Goal: Information Seeking & Learning: Learn about a topic

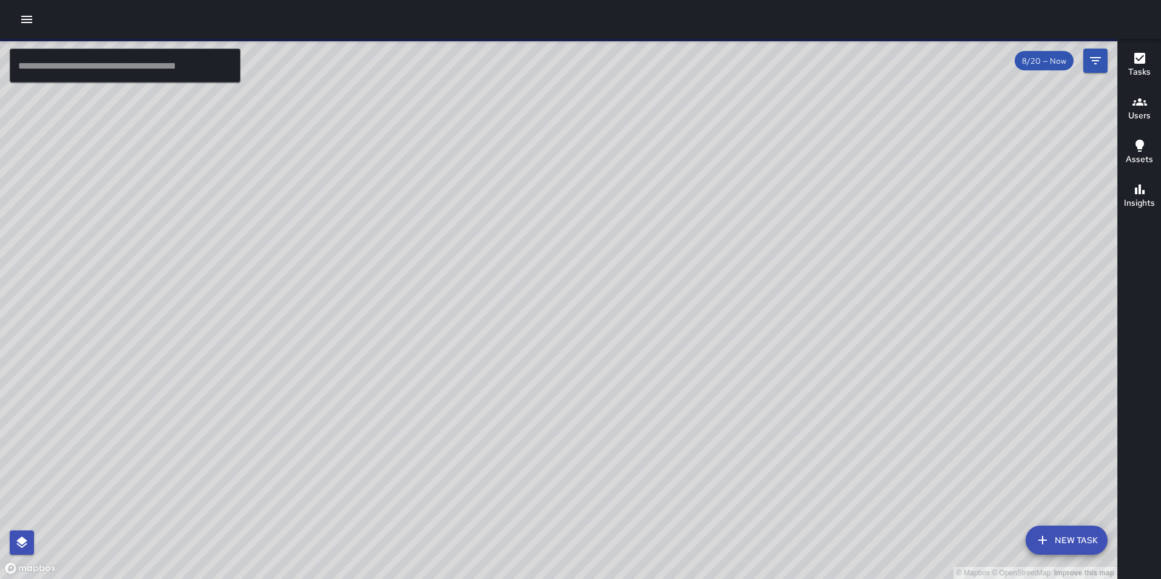
click at [1141, 109] on h6 "Users" at bounding box center [1139, 115] width 22 height 13
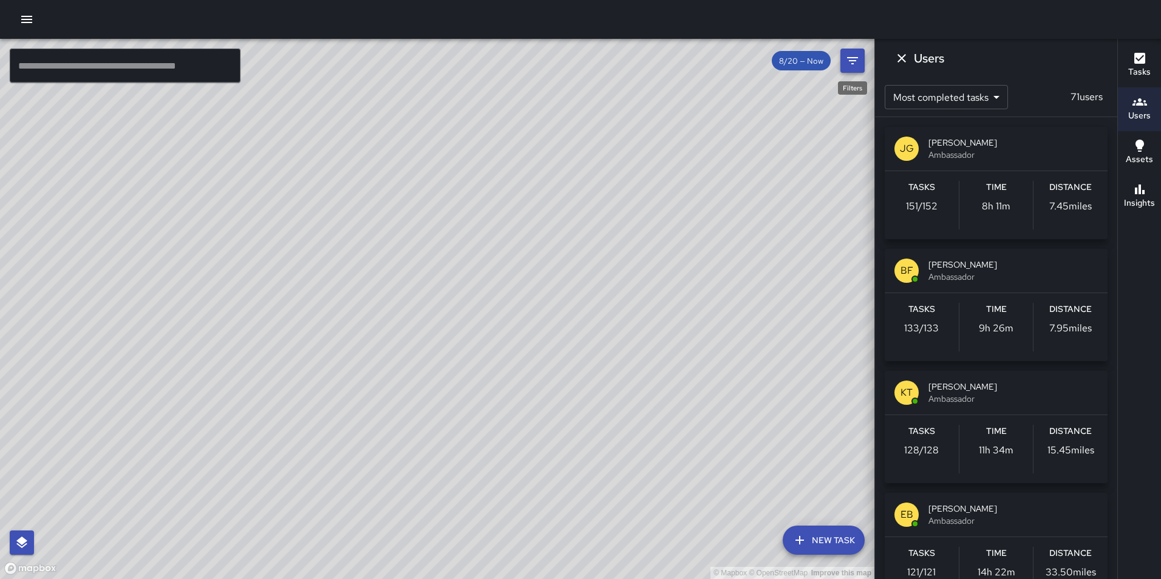
click at [850, 59] on icon "Filters" at bounding box center [852, 60] width 15 height 15
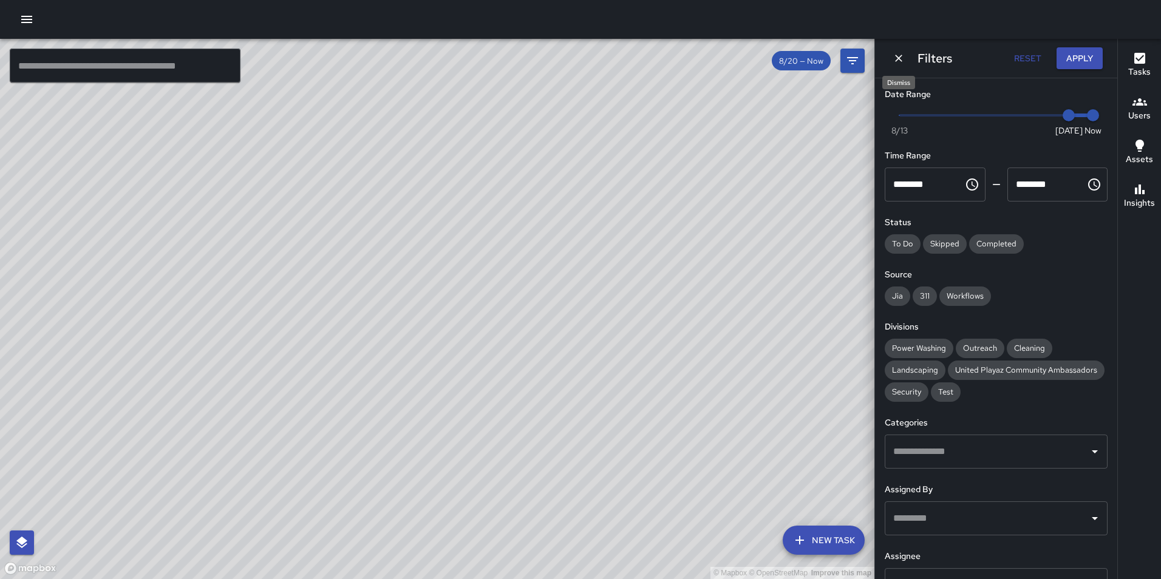
click at [896, 58] on icon "Dismiss" at bounding box center [899, 58] width 12 height 12
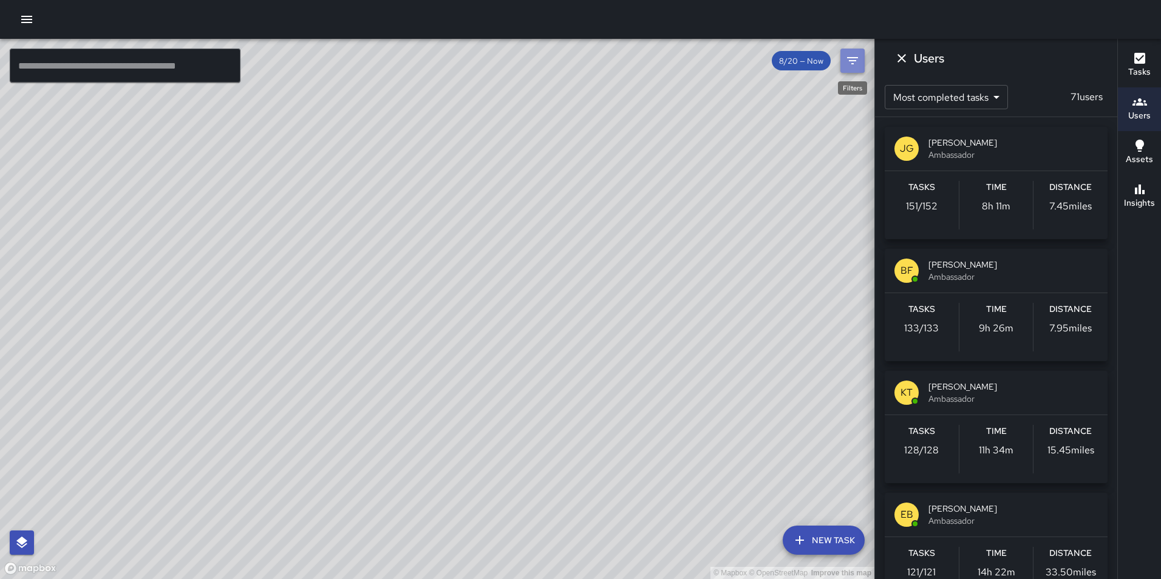
click at [858, 61] on icon "Filters" at bounding box center [852, 60] width 15 height 15
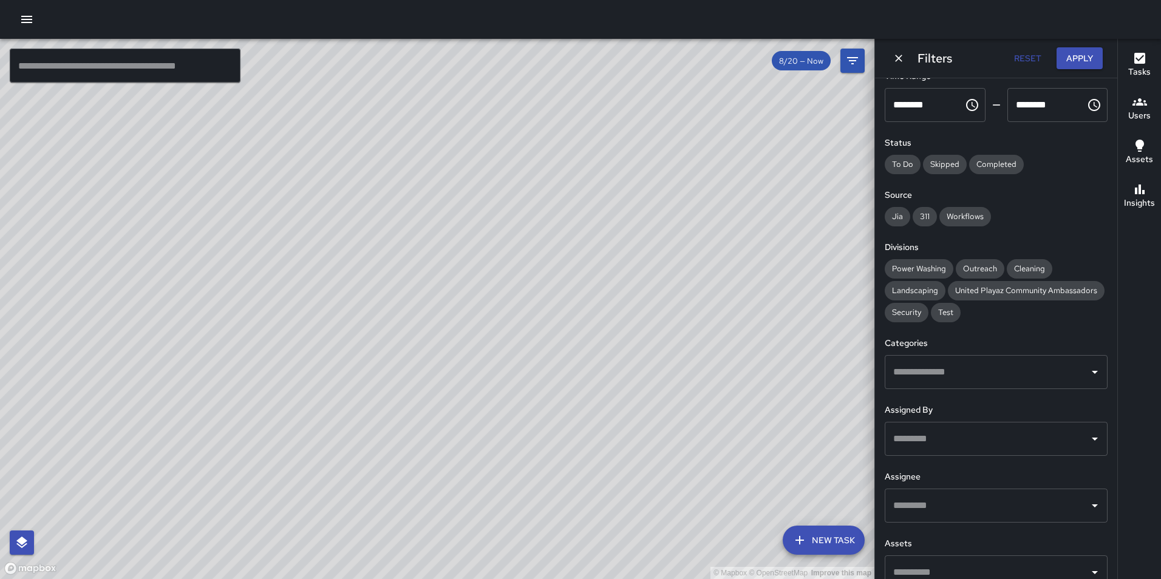
scroll to position [121, 0]
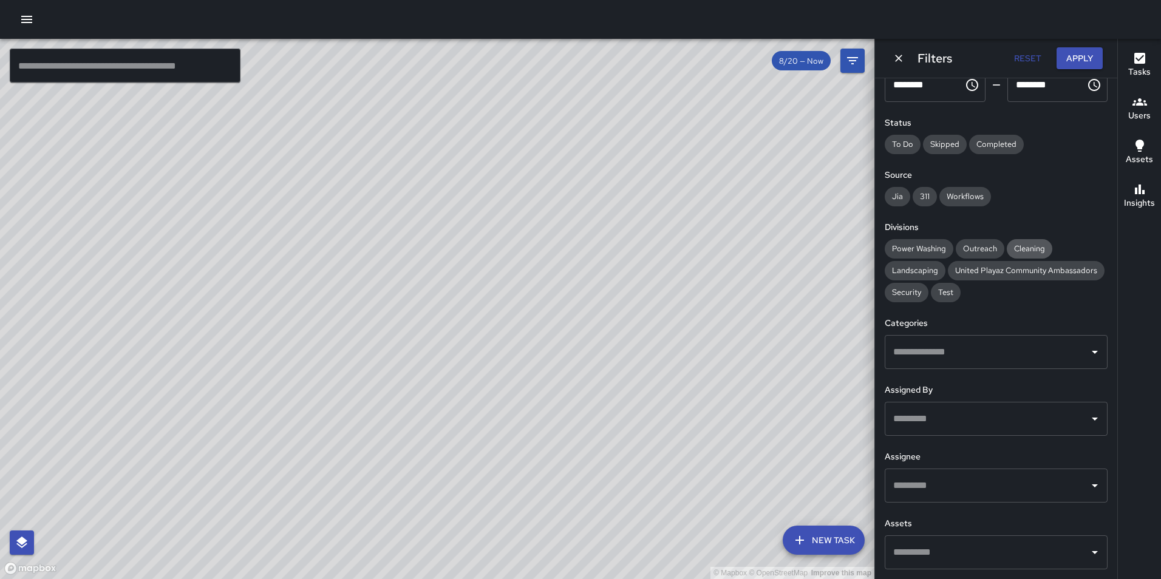
click at [1020, 244] on span "Cleaning" at bounding box center [1030, 249] width 46 height 10
click at [1082, 58] on button "Apply" at bounding box center [1080, 58] width 46 height 22
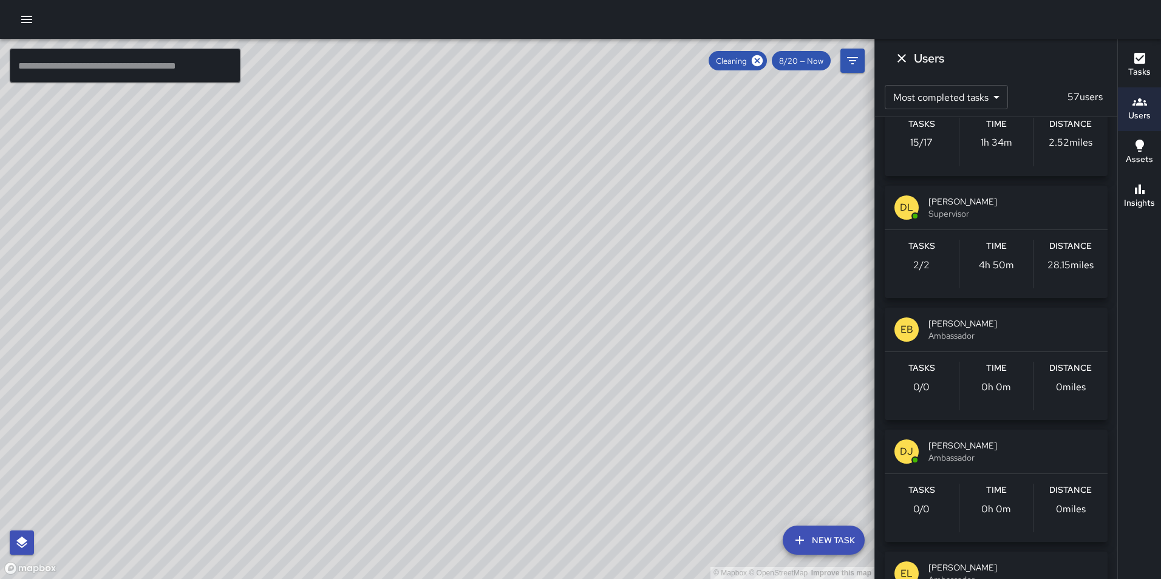
scroll to position [0, 0]
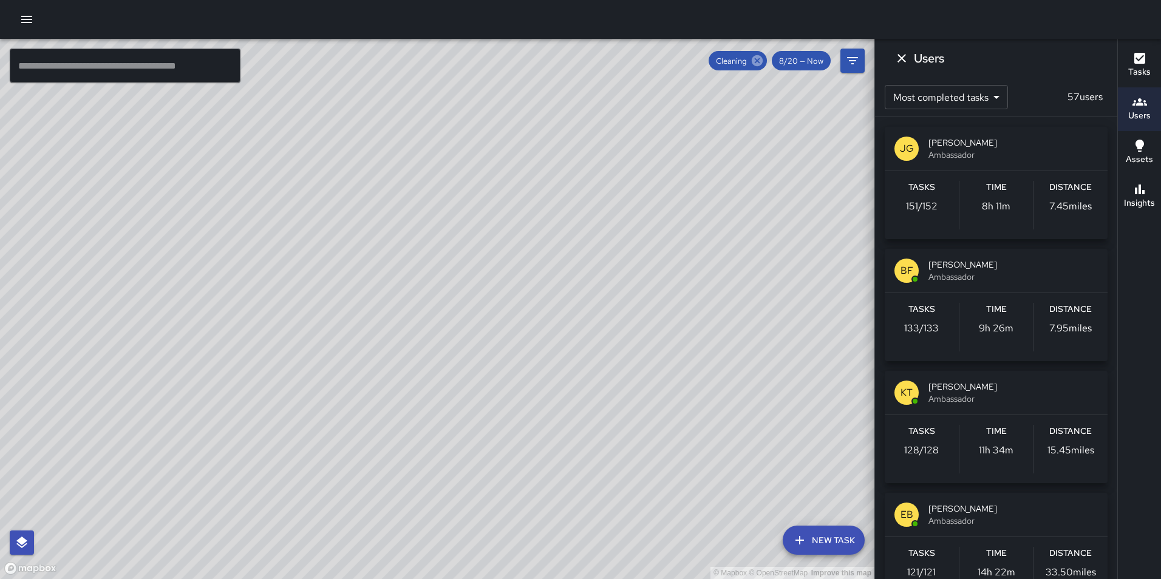
click at [759, 64] on icon at bounding box center [757, 60] width 11 height 11
click at [1125, 248] on div "Tasks Users Assets Insights" at bounding box center [1139, 309] width 44 height 541
click at [856, 64] on icon "Filters" at bounding box center [852, 60] width 15 height 15
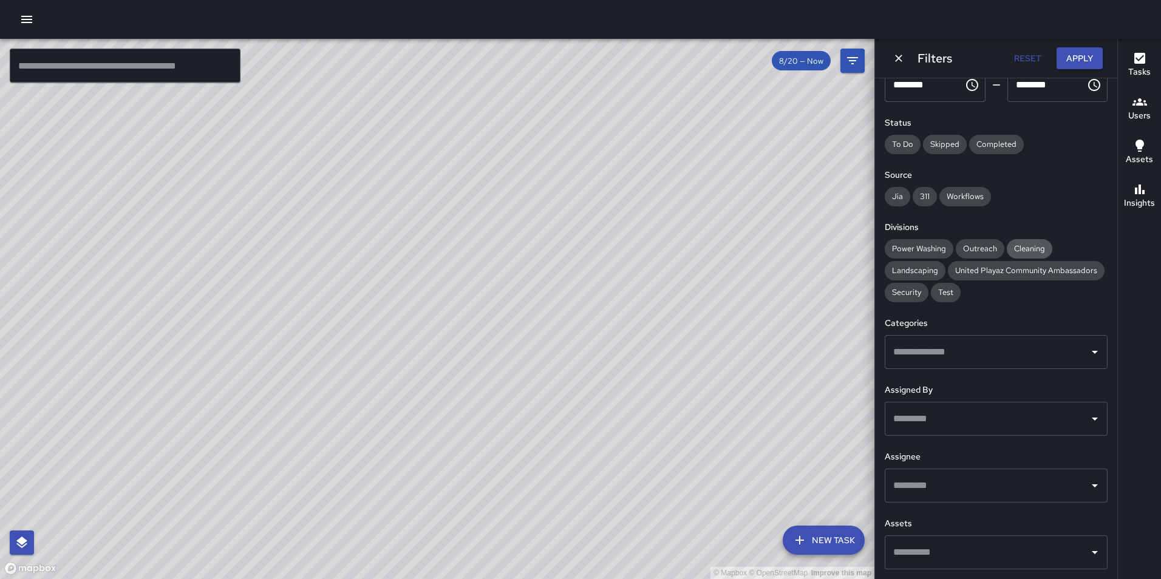
click at [1030, 244] on span "Cleaning" at bounding box center [1030, 249] width 46 height 10
click at [991, 358] on input "text" at bounding box center [987, 352] width 194 height 23
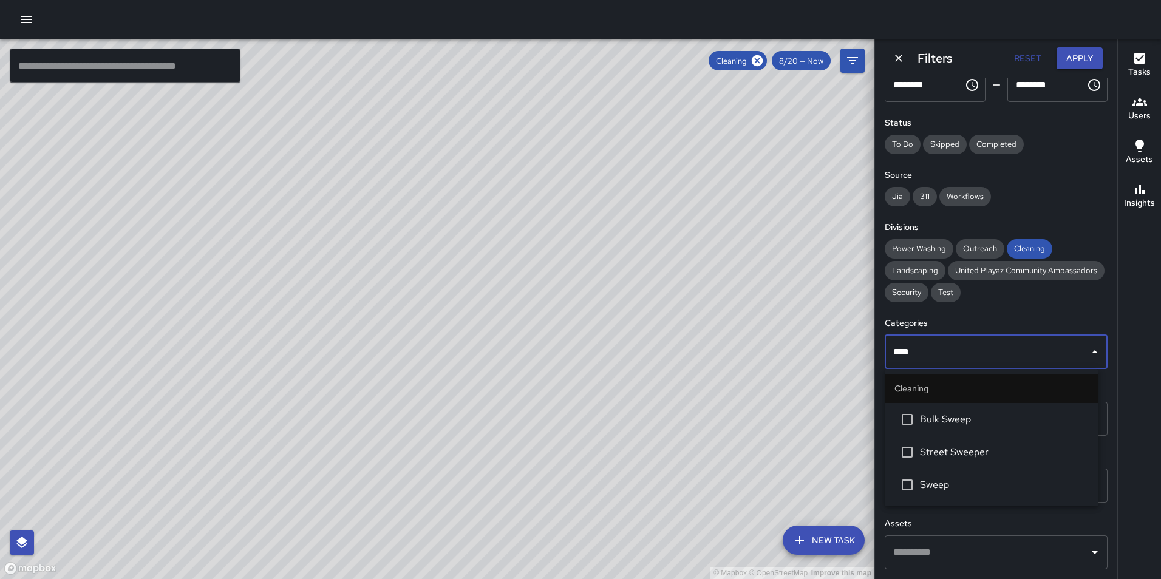
type input "*****"
click at [968, 482] on span "Sweep" at bounding box center [1004, 485] width 169 height 15
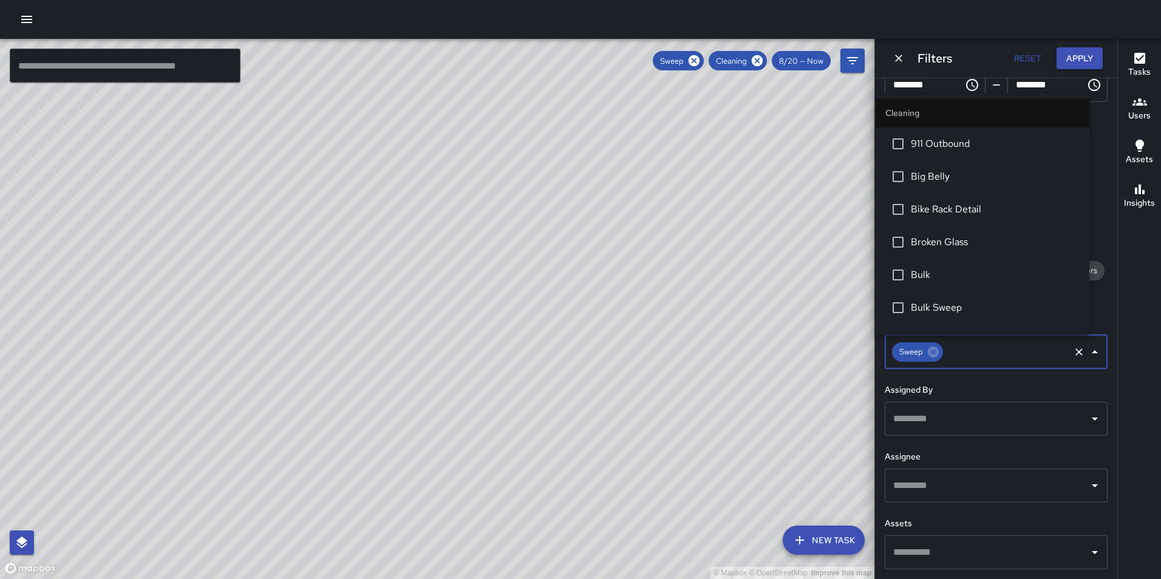
scroll to position [743, 0]
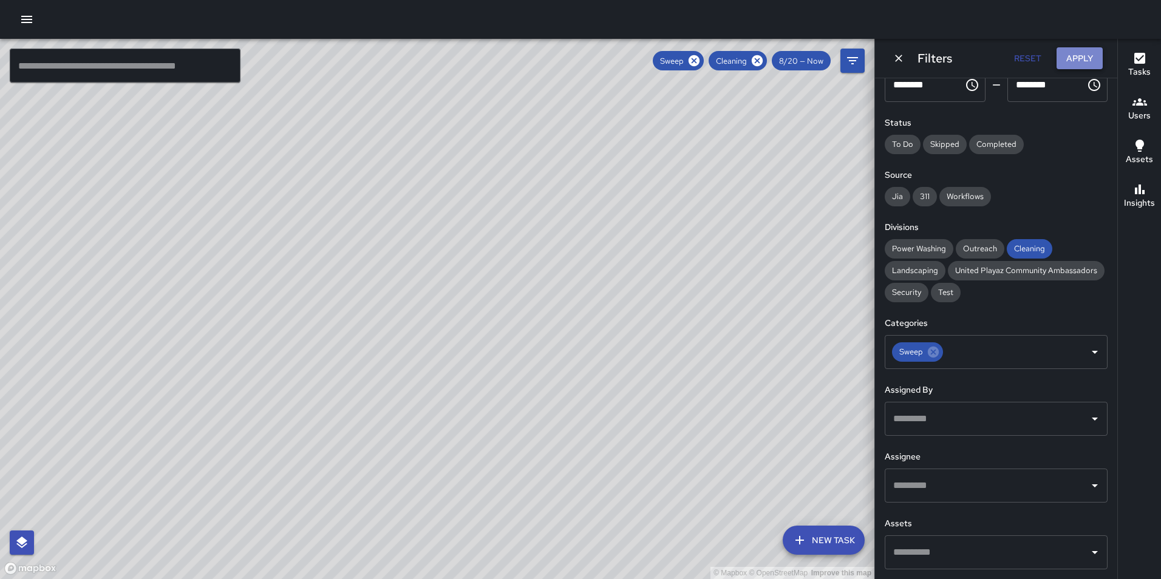
click at [1071, 65] on button "Apply" at bounding box center [1080, 58] width 46 height 22
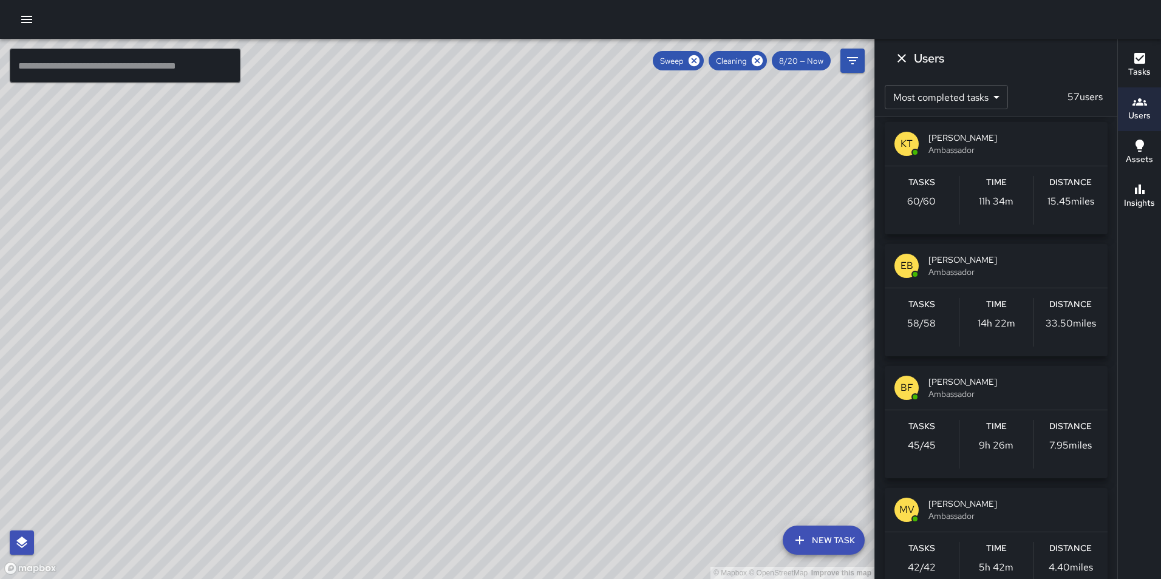
scroll to position [0, 0]
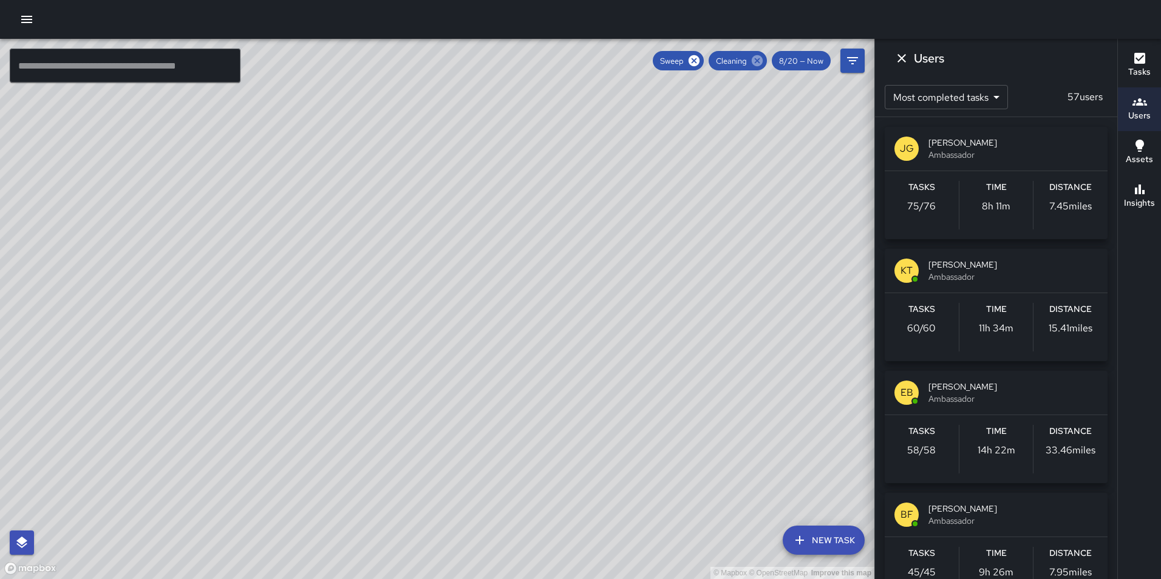
click at [757, 63] on icon at bounding box center [757, 60] width 13 height 13
click at [755, 61] on icon at bounding box center [757, 60] width 11 height 11
click at [1026, 69] on div "Users" at bounding box center [996, 58] width 242 height 39
click at [852, 60] on icon "Filters" at bounding box center [852, 60] width 15 height 15
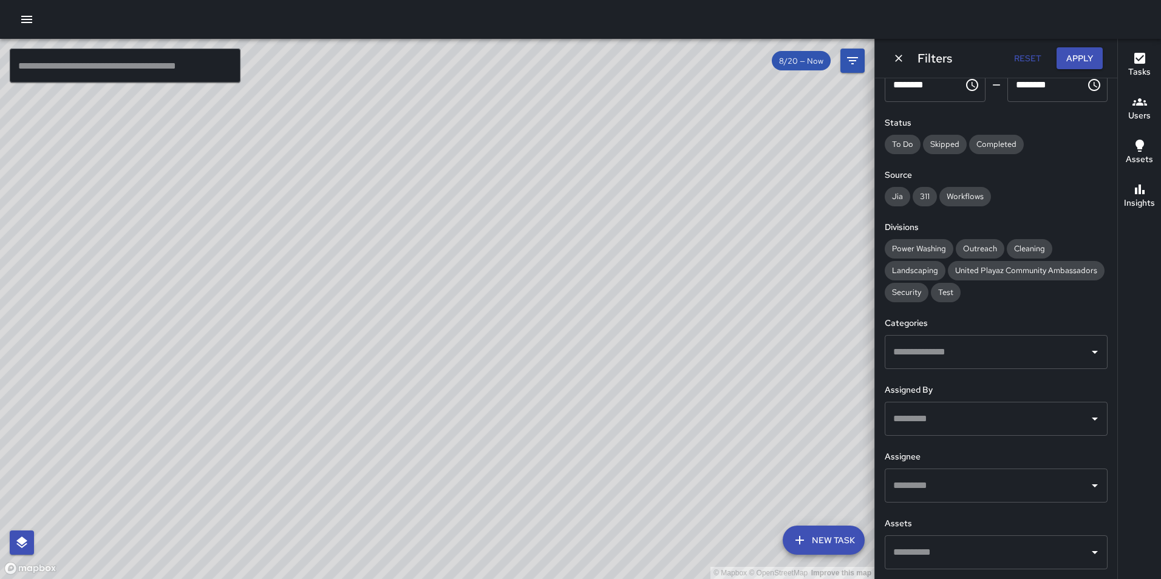
click at [984, 363] on input "text" at bounding box center [987, 352] width 194 height 23
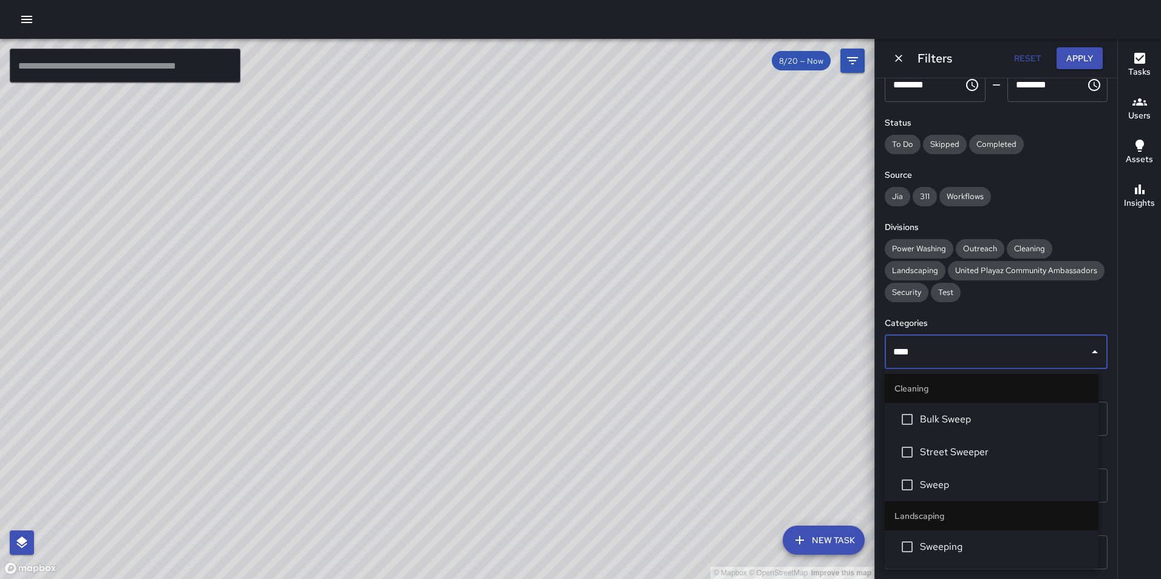
type input "*****"
click at [986, 479] on span "Sweep" at bounding box center [1004, 485] width 169 height 15
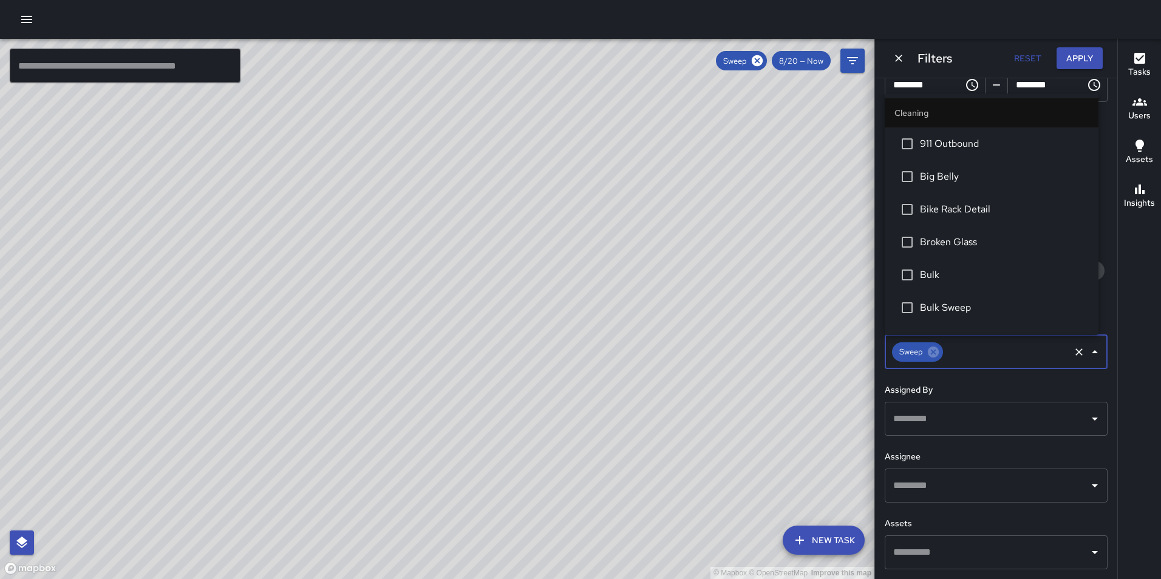
scroll to position [743, 0]
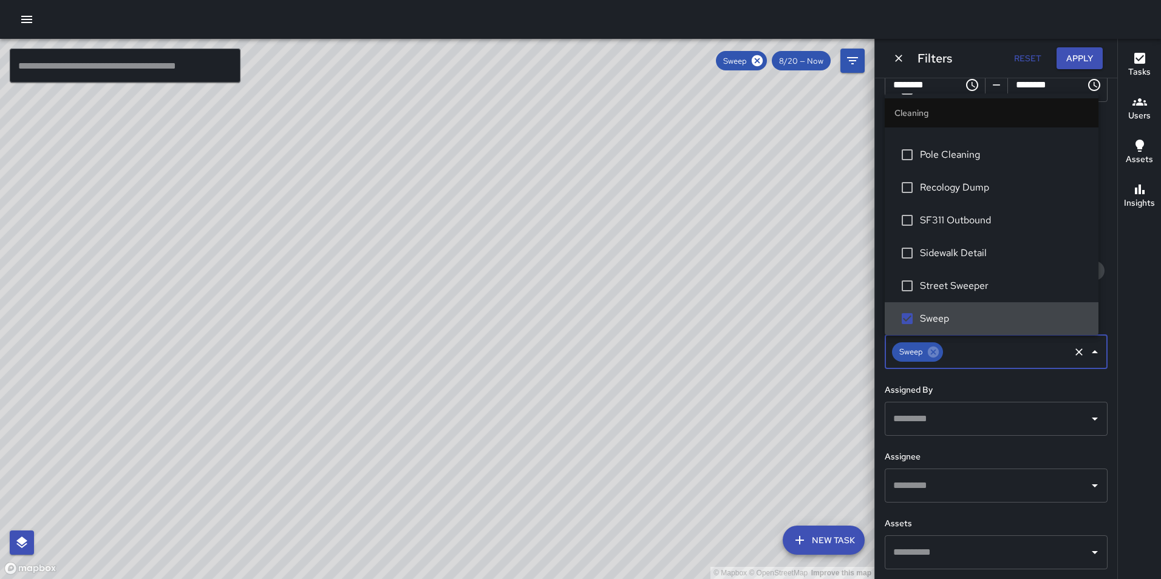
click at [1102, 399] on div "Date Range Now [DATE] [DATE] 8:04 pm Time Range ******** ​ ******** ​ Status To…" at bounding box center [996, 328] width 242 height 501
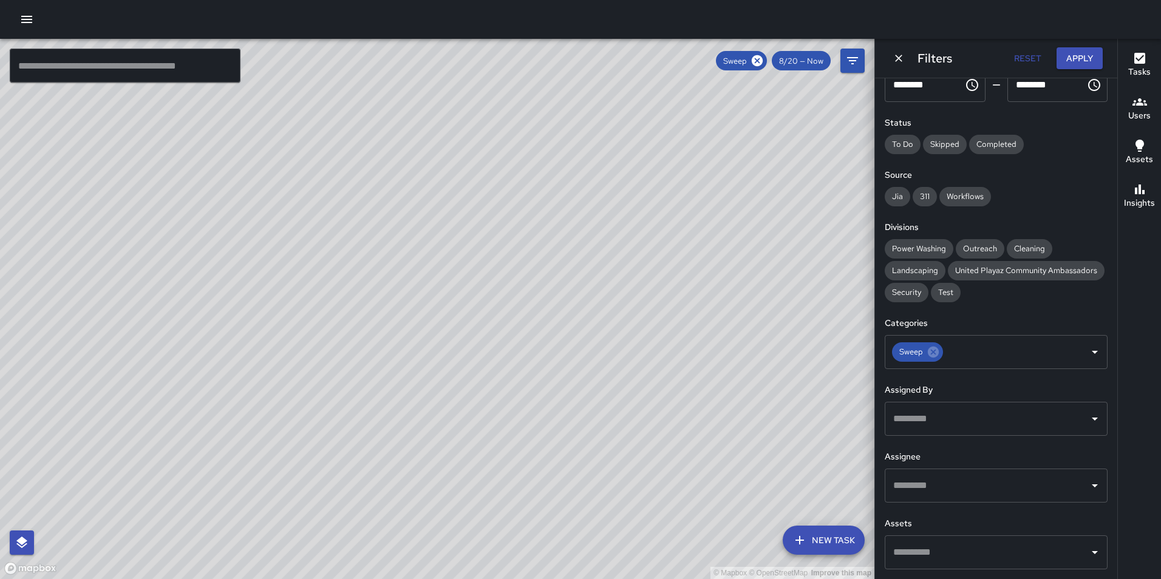
click at [1036, 486] on input "text" at bounding box center [987, 485] width 194 height 23
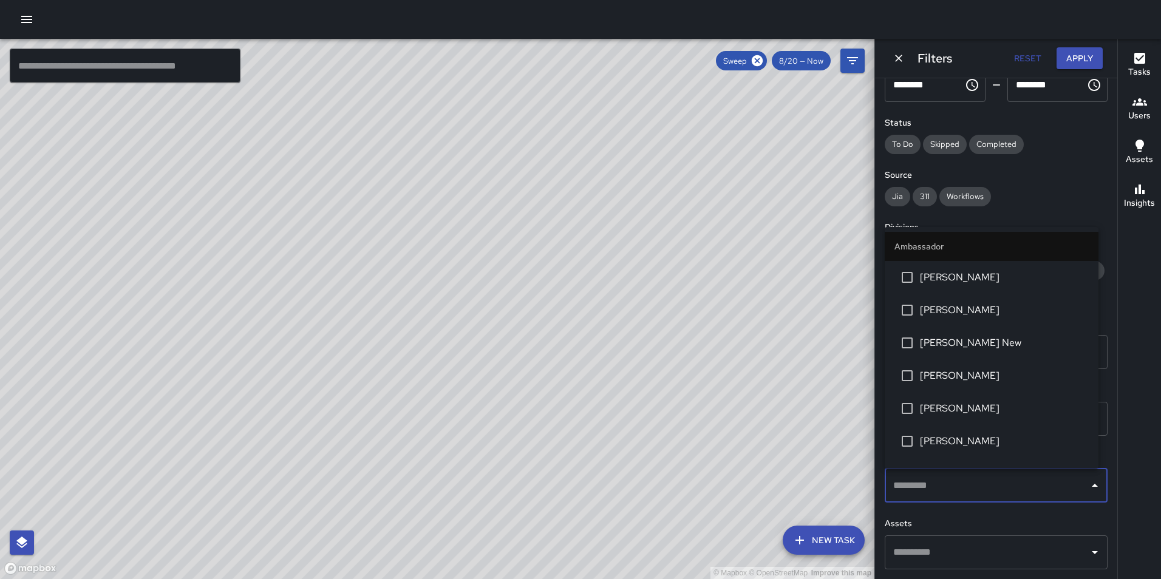
click at [980, 313] on span "[PERSON_NAME]" at bounding box center [1004, 310] width 169 height 15
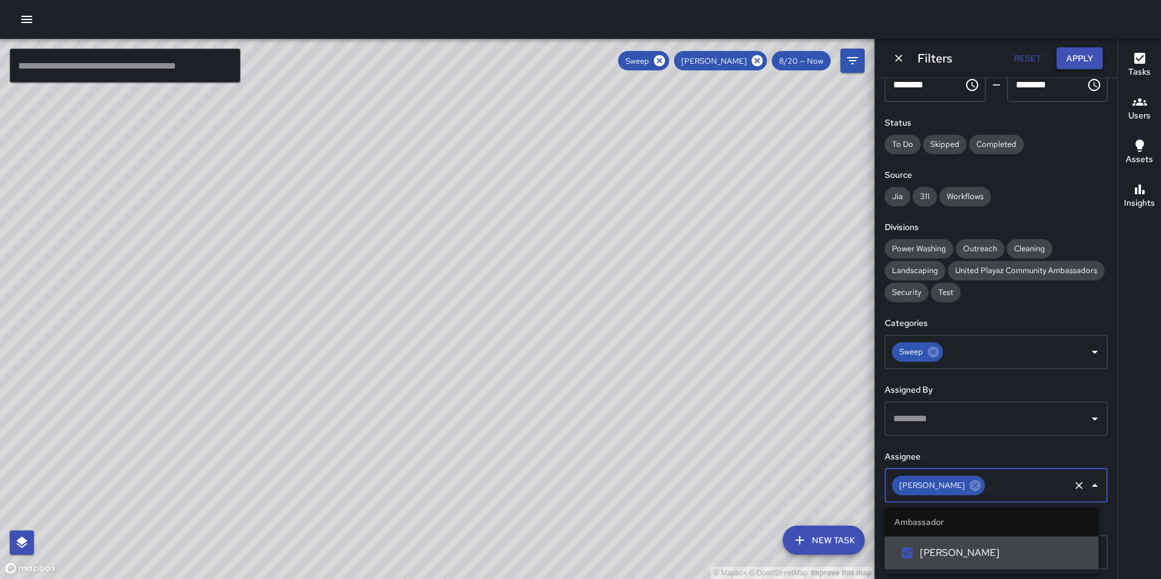
click at [1079, 56] on button "Apply" at bounding box center [1080, 58] width 46 height 22
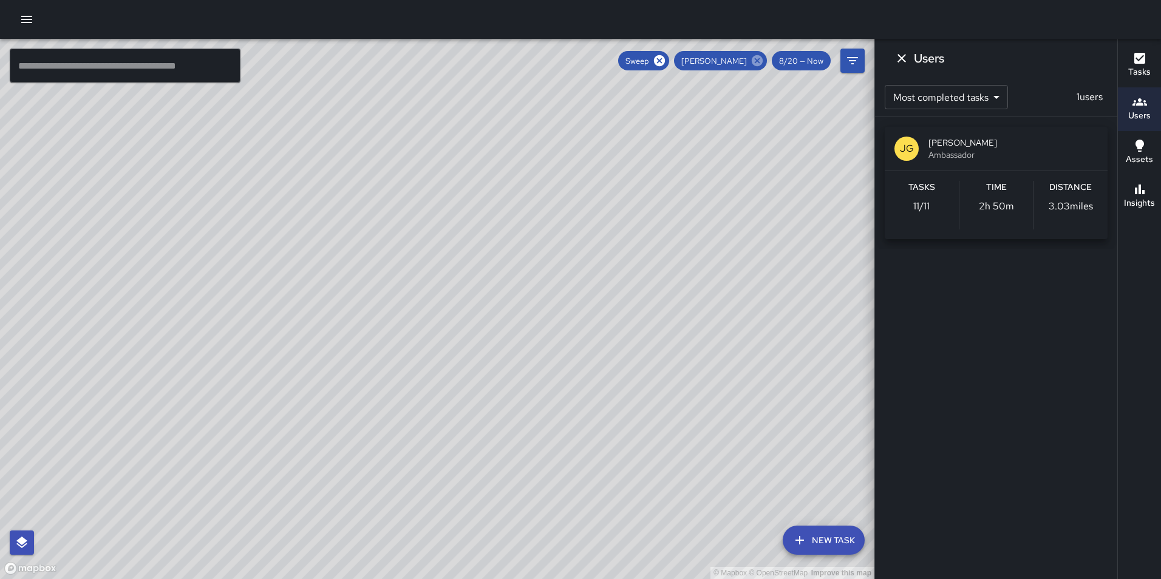
click at [762, 63] on icon at bounding box center [757, 60] width 11 height 11
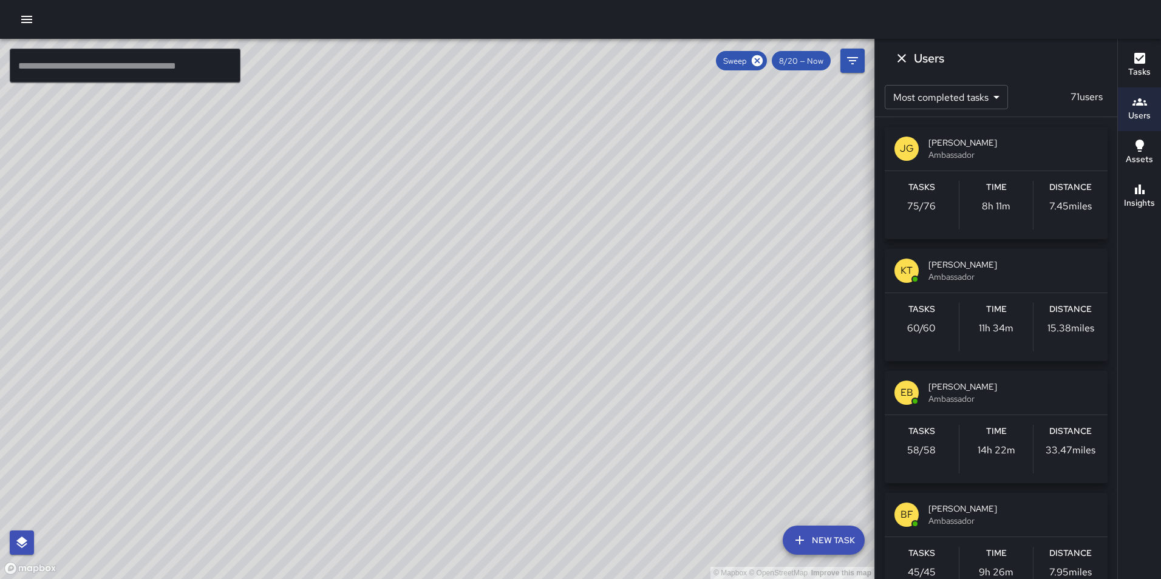
click at [948, 98] on body "© Mapbox © OpenStreetMap Improve this map ​ New Task Sweep 8/20 — Now Map Layer…" at bounding box center [580, 289] width 1161 height 579
click at [941, 145] on li "Least completed tasks" at bounding box center [946, 147] width 123 height 22
drag, startPoint x: 899, startPoint y: 61, endPoint x: 782, endPoint y: 66, distance: 117.9
click at [783, 67] on div "© Mapbox © OpenStreetMap Improve this map ​ New Task Sweep 8/20 — Now Map Layer…" at bounding box center [580, 309] width 1161 height 541
click at [757, 57] on icon at bounding box center [757, 60] width 11 height 11
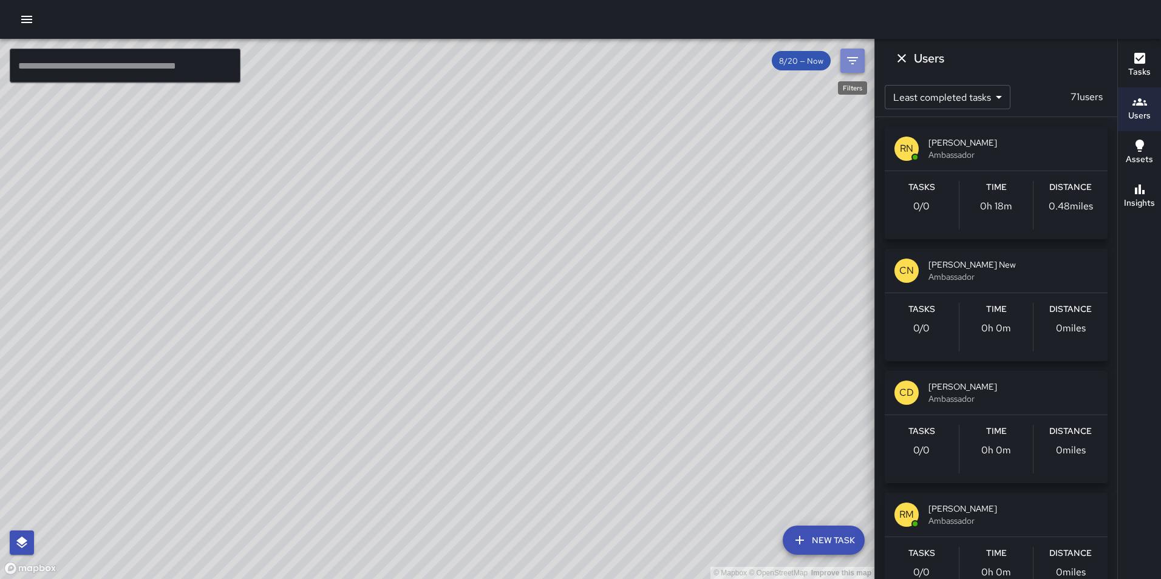
click at [852, 61] on icon "Filters" at bounding box center [852, 60] width 11 height 7
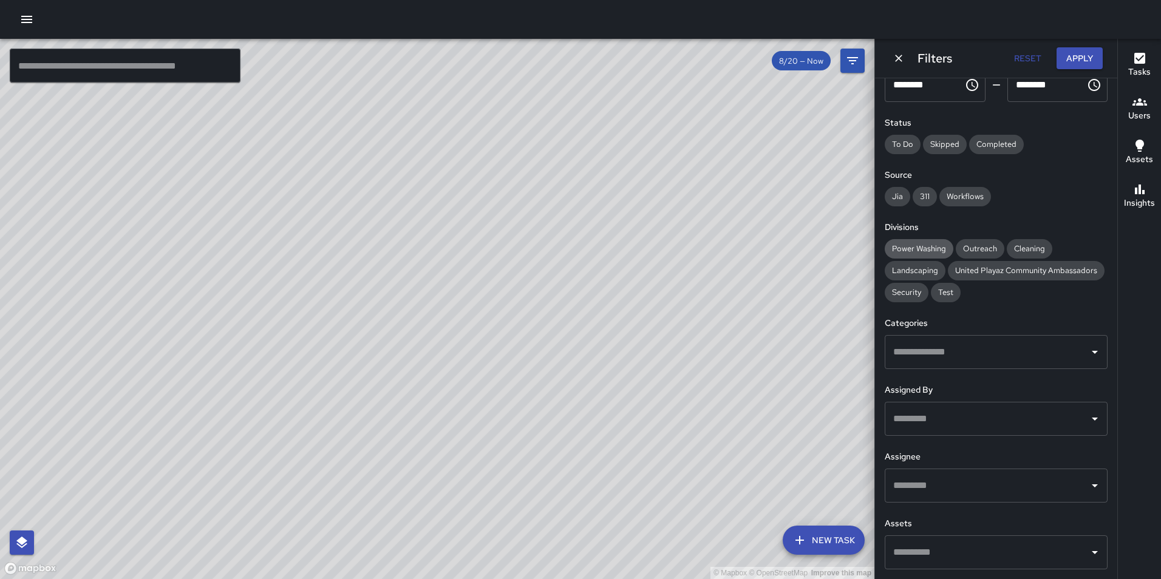
click at [930, 244] on span "Power Washing" at bounding box center [919, 249] width 69 height 10
click at [1071, 59] on button "Apply" at bounding box center [1080, 58] width 46 height 22
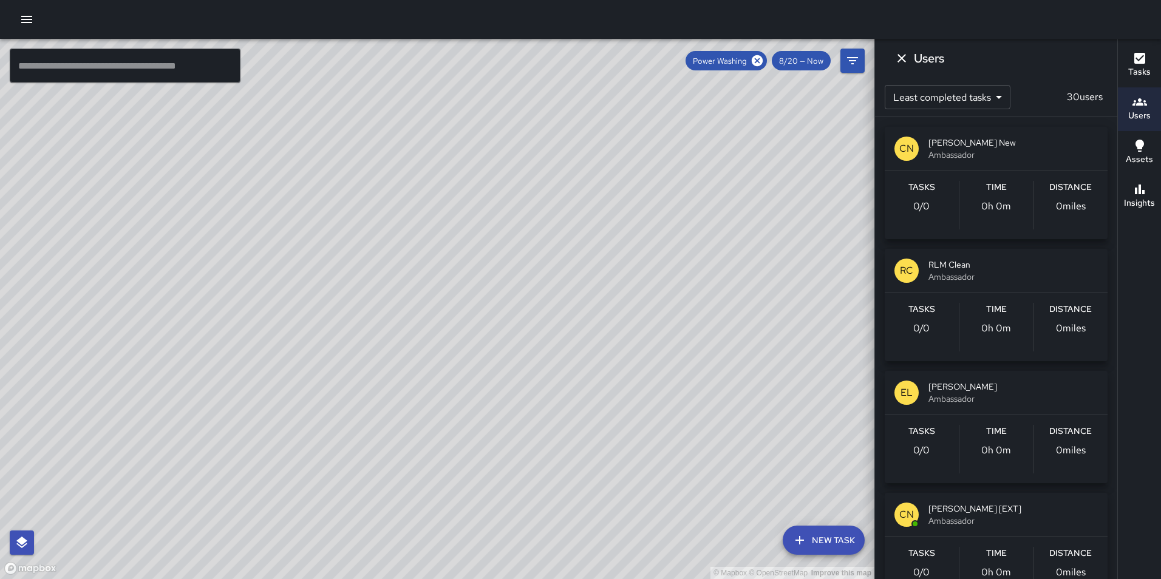
click at [981, 93] on body "© Mapbox © OpenStreetMap Improve this map ​ New Task Power Washing 8/20 — Now M…" at bounding box center [580, 289] width 1161 height 579
click at [957, 124] on li "Most completed tasks" at bounding box center [947, 125] width 125 height 22
type input "*"
click at [757, 64] on icon at bounding box center [757, 60] width 11 height 11
click at [851, 63] on icon "Filters" at bounding box center [852, 60] width 11 height 7
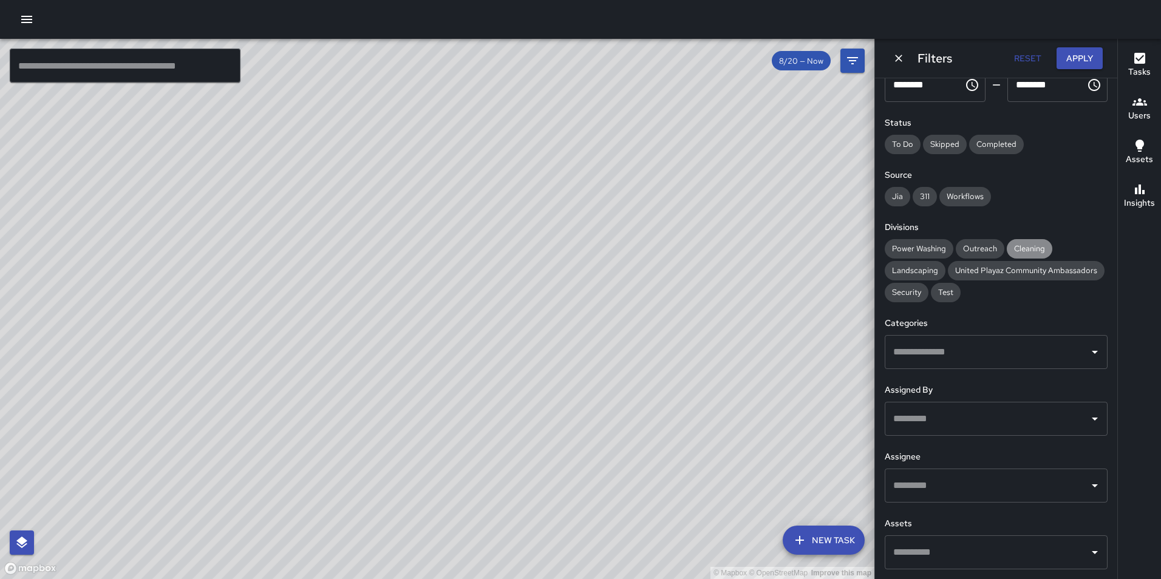
click at [1025, 244] on span "Cleaning" at bounding box center [1030, 249] width 46 height 10
click at [972, 343] on input "text" at bounding box center [987, 352] width 194 height 23
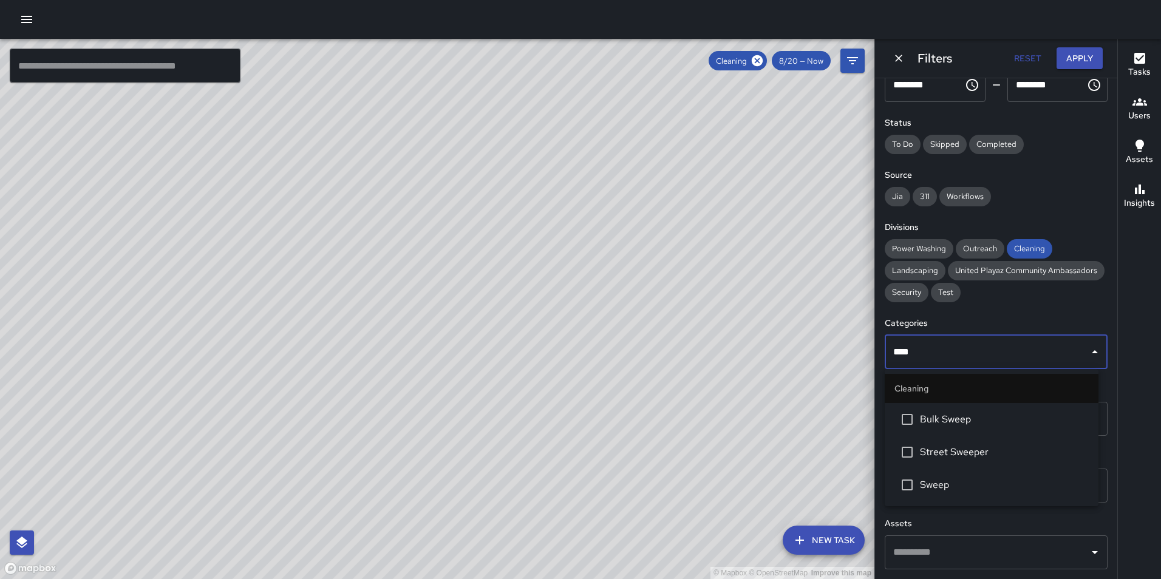
type input "*****"
click at [976, 479] on span "Sweep" at bounding box center [1004, 485] width 169 height 15
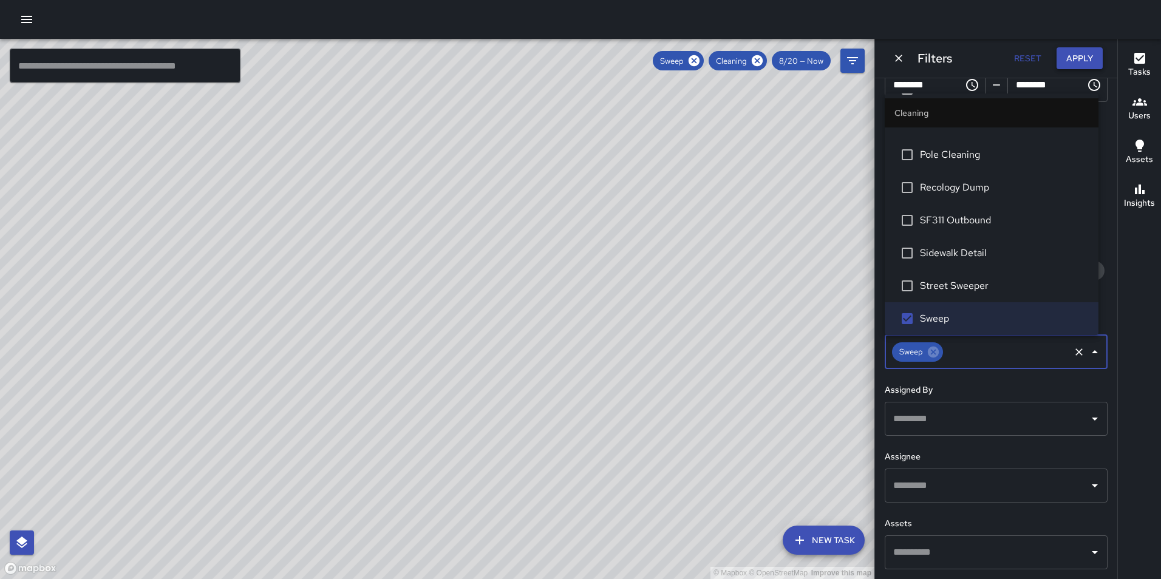
click at [1068, 56] on button "Apply" at bounding box center [1080, 58] width 46 height 22
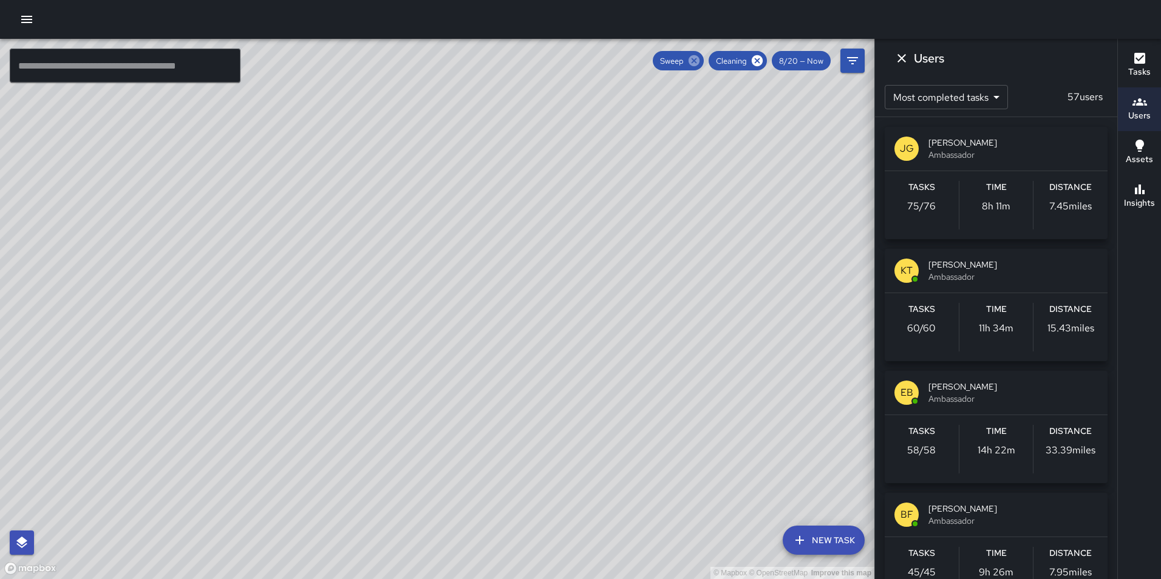
click at [696, 63] on icon at bounding box center [694, 60] width 11 height 11
click at [755, 60] on icon at bounding box center [757, 60] width 11 height 11
click at [856, 63] on icon "Filters" at bounding box center [852, 60] width 15 height 15
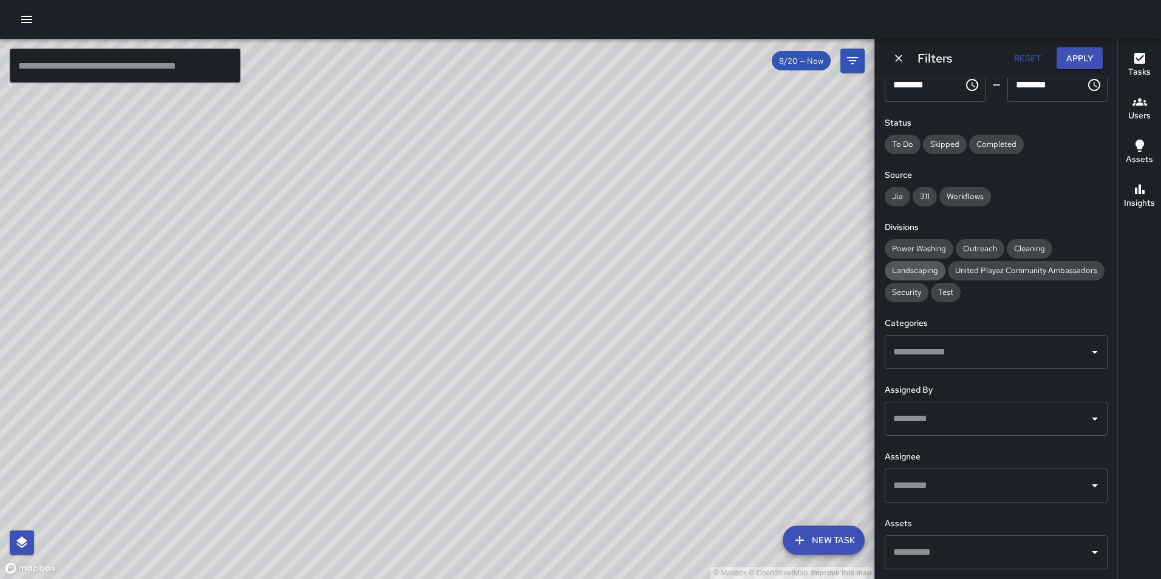
click at [911, 265] on span "Landscaping" at bounding box center [915, 270] width 61 height 10
click at [1071, 58] on button "Apply" at bounding box center [1080, 58] width 46 height 22
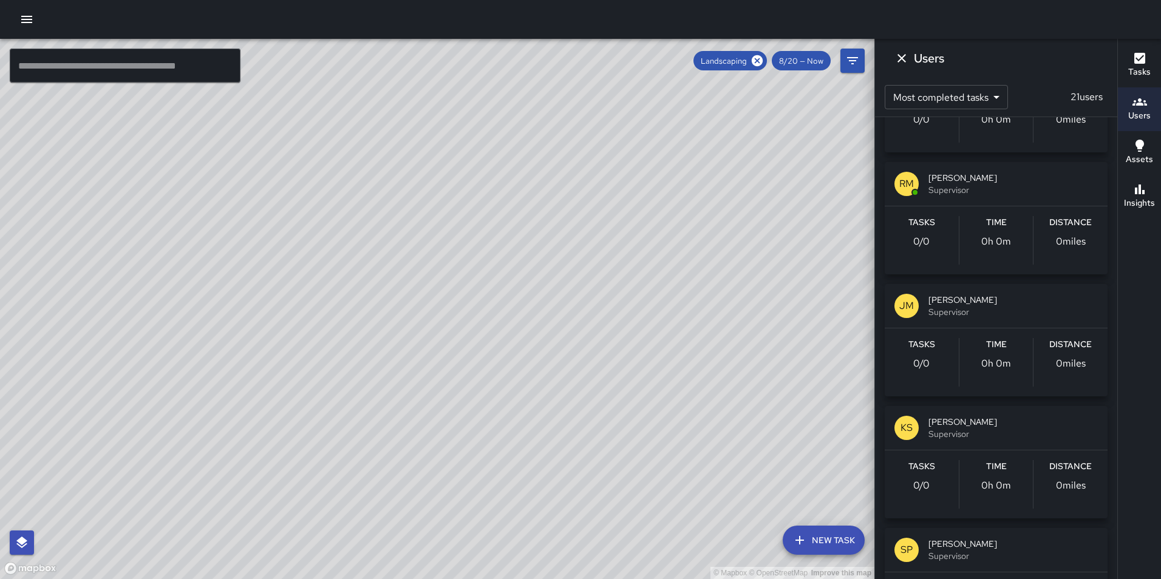
scroll to position [0, 0]
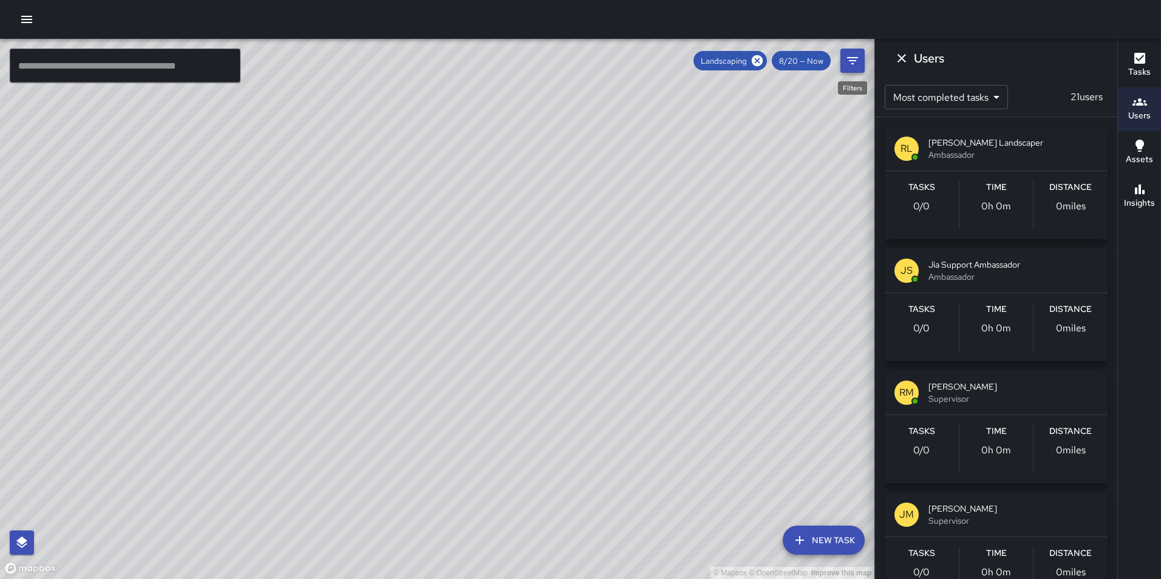
click at [848, 61] on icon "Filters" at bounding box center [852, 60] width 15 height 15
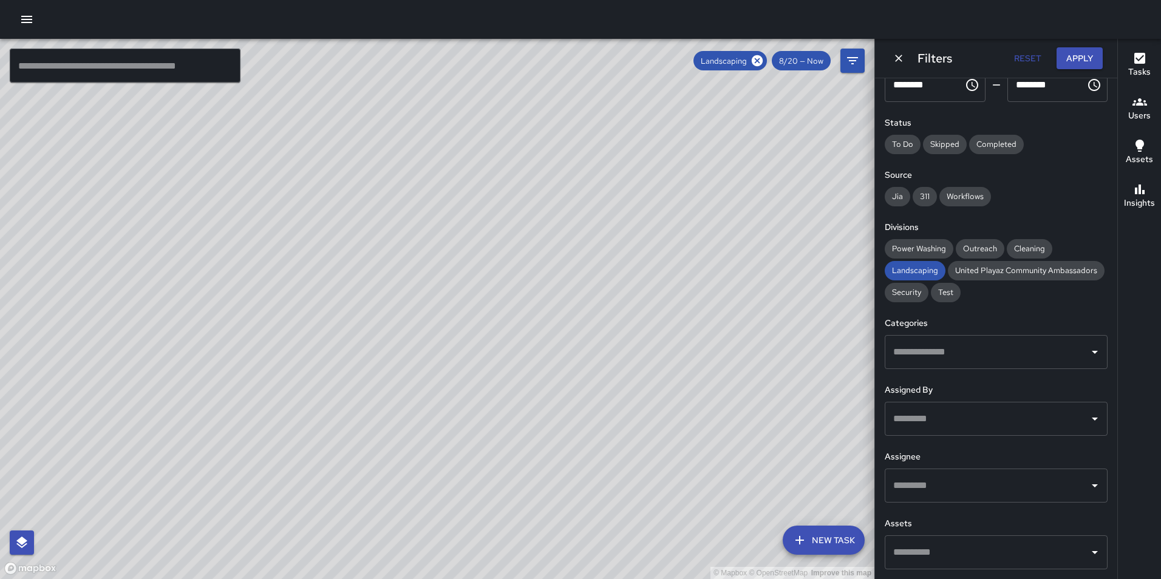
drag, startPoint x: 762, startPoint y: 60, endPoint x: 794, endPoint y: 60, distance: 32.8
click at [762, 60] on icon at bounding box center [757, 60] width 11 height 11
click at [904, 55] on icon "Dismiss" at bounding box center [899, 58] width 12 height 12
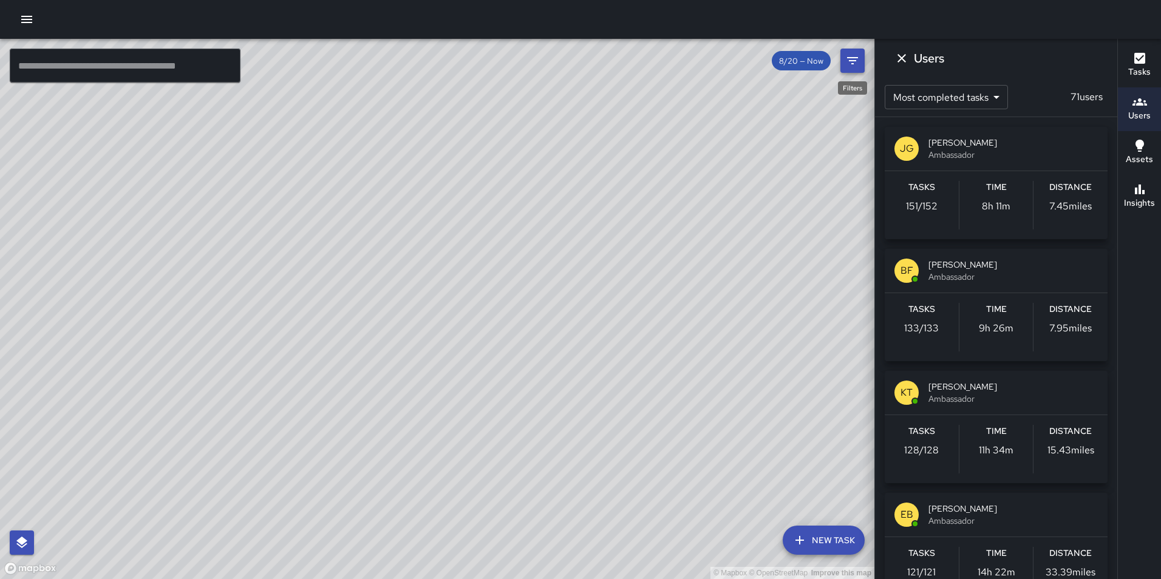
click at [853, 60] on icon "Filters" at bounding box center [852, 60] width 15 height 15
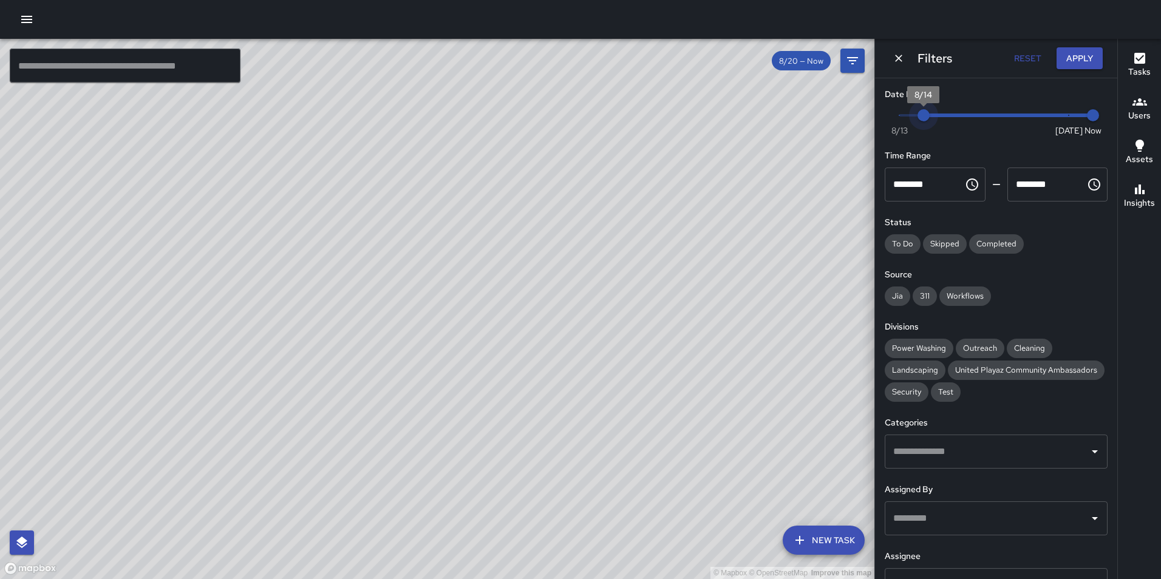
type input "*"
drag, startPoint x: 1043, startPoint y: 121, endPoint x: 893, endPoint y: 126, distance: 149.5
click at [899, 125] on span "Now [DATE] [DATE] 8:06 pm" at bounding box center [996, 115] width 194 height 18
click at [1080, 51] on button "Apply" at bounding box center [1080, 58] width 46 height 22
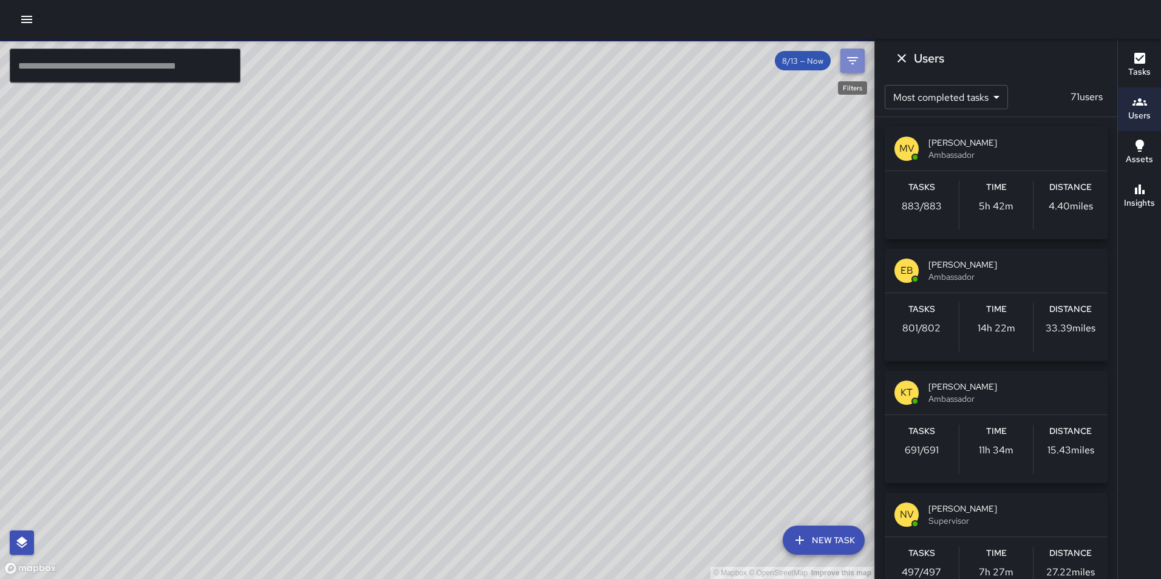
click at [859, 64] on icon "Filters" at bounding box center [852, 60] width 15 height 15
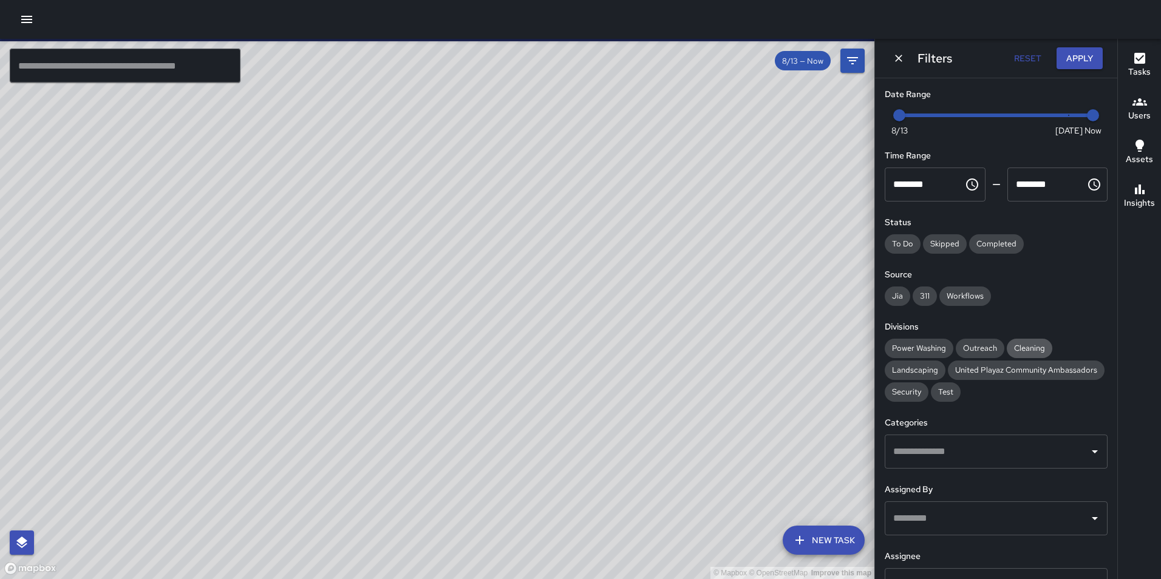
click at [1025, 349] on span "Cleaning" at bounding box center [1030, 348] width 46 height 10
click at [954, 463] on input "text" at bounding box center [987, 451] width 194 height 23
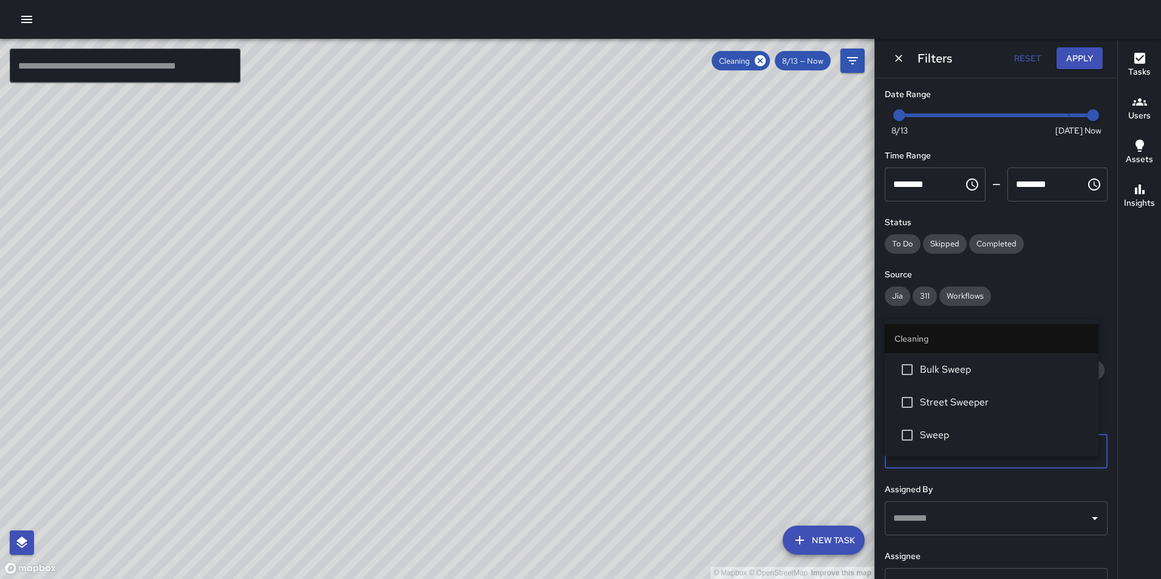
type input "*****"
click at [986, 437] on span "Sweep" at bounding box center [1004, 435] width 169 height 15
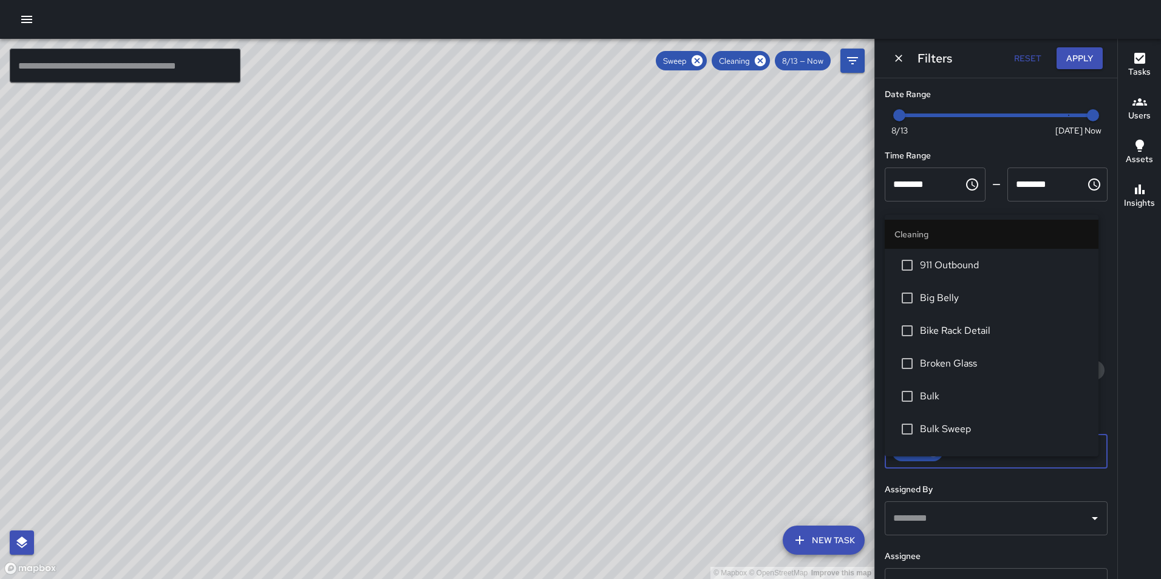
scroll to position [743, 0]
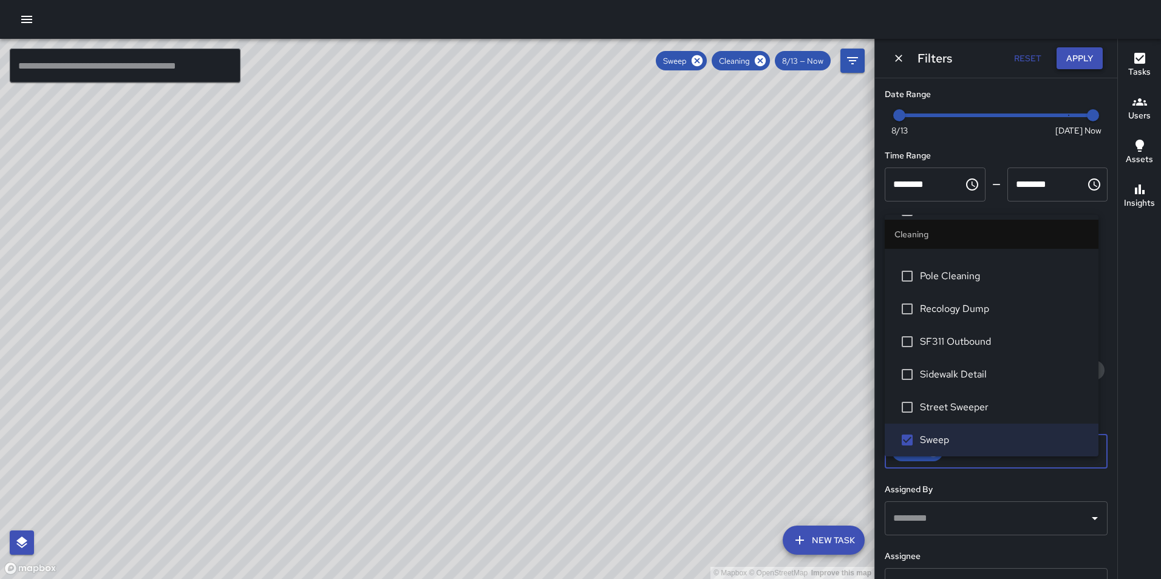
click at [1072, 55] on button "Apply" at bounding box center [1080, 58] width 46 height 22
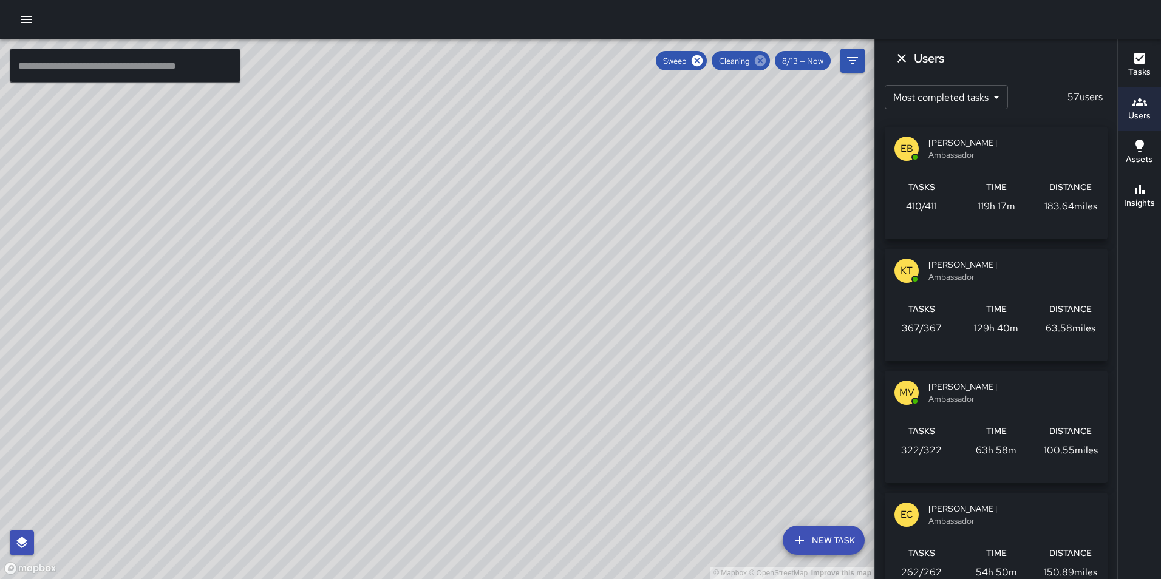
click at [760, 62] on icon at bounding box center [760, 60] width 13 height 13
click at [856, 66] on icon "Filters" at bounding box center [852, 60] width 15 height 15
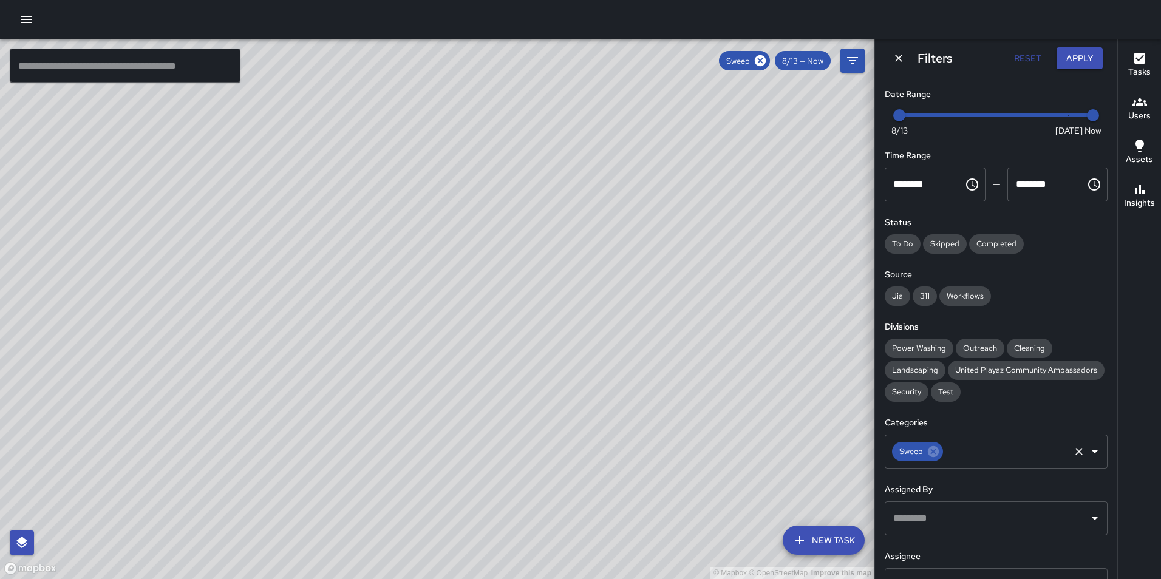
click at [940, 462] on div "Sweep" at bounding box center [917, 451] width 51 height 19
click at [937, 457] on icon at bounding box center [933, 451] width 11 height 11
click at [935, 463] on input "text" at bounding box center [987, 451] width 194 height 23
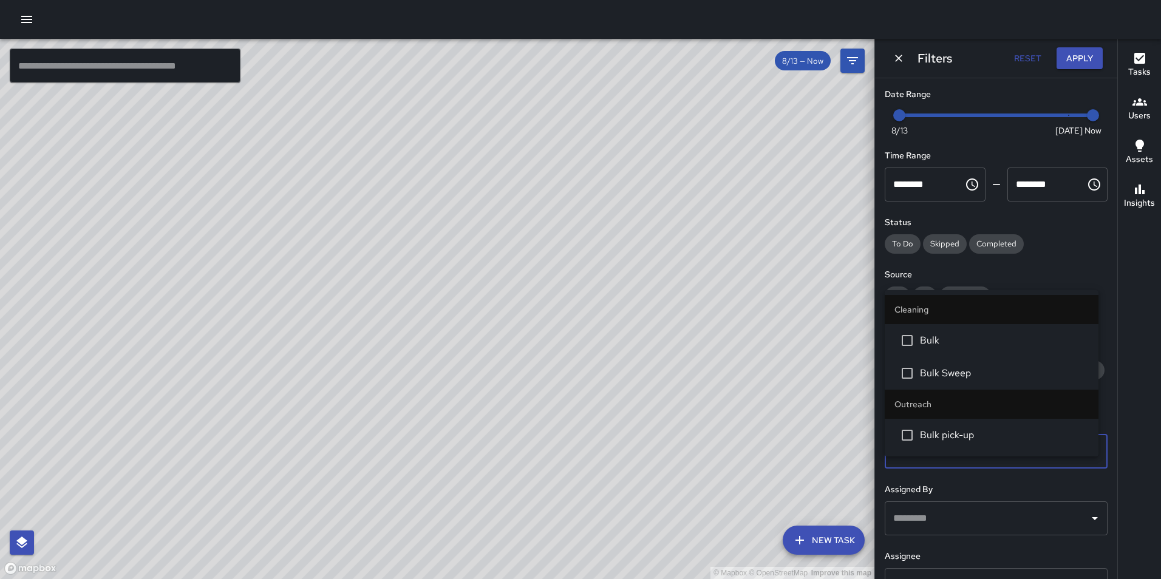
type input "****"
click at [946, 346] on span "Bulk" at bounding box center [1004, 340] width 169 height 15
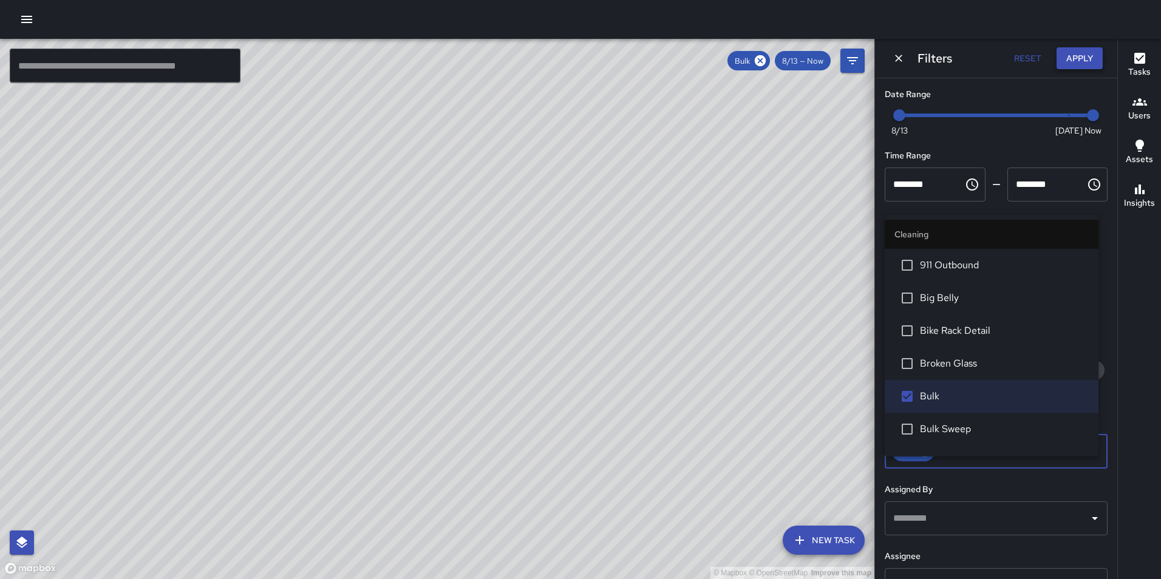
click at [1078, 57] on button "Apply" at bounding box center [1080, 58] width 46 height 22
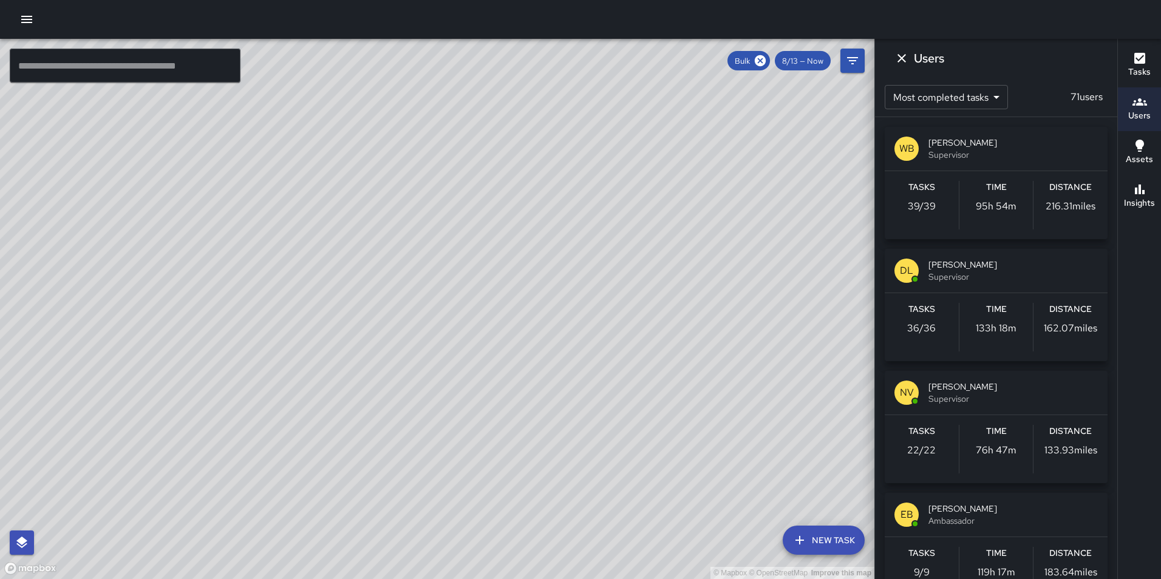
click at [758, 64] on icon at bounding box center [760, 60] width 11 height 11
click at [853, 59] on icon "Filters" at bounding box center [852, 60] width 15 height 15
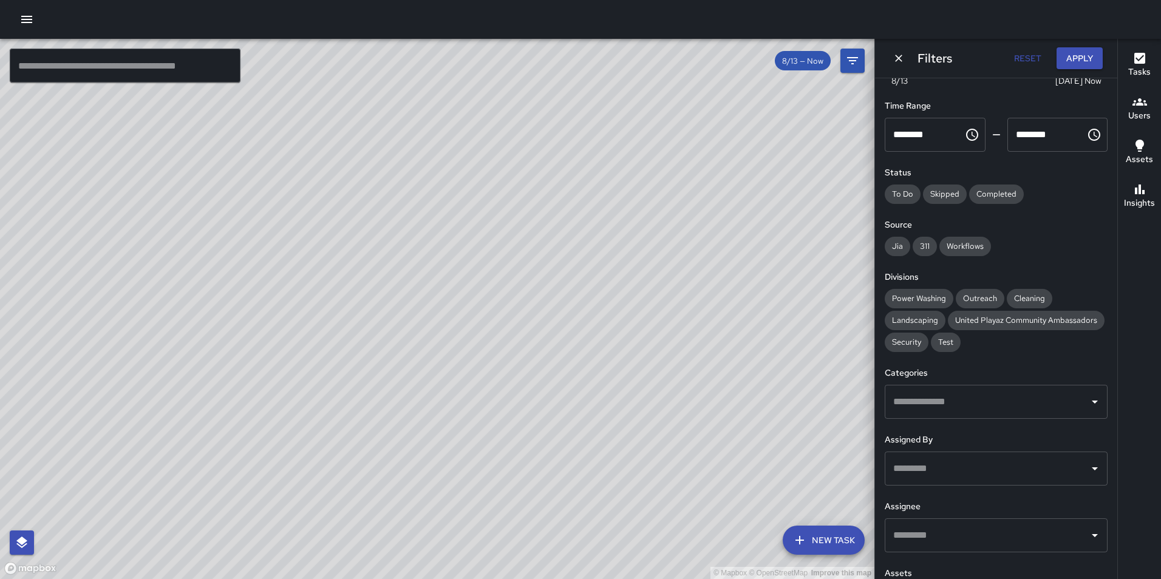
scroll to position [0, 0]
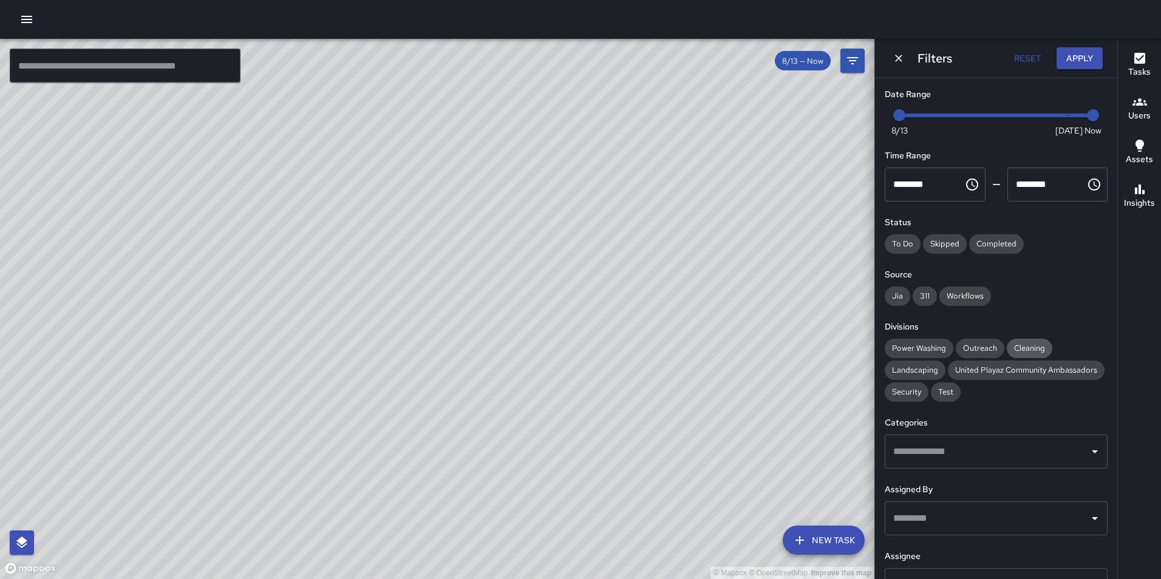
click at [1035, 347] on span "Cleaning" at bounding box center [1030, 348] width 46 height 10
click at [954, 463] on input "text" at bounding box center [987, 451] width 194 height 23
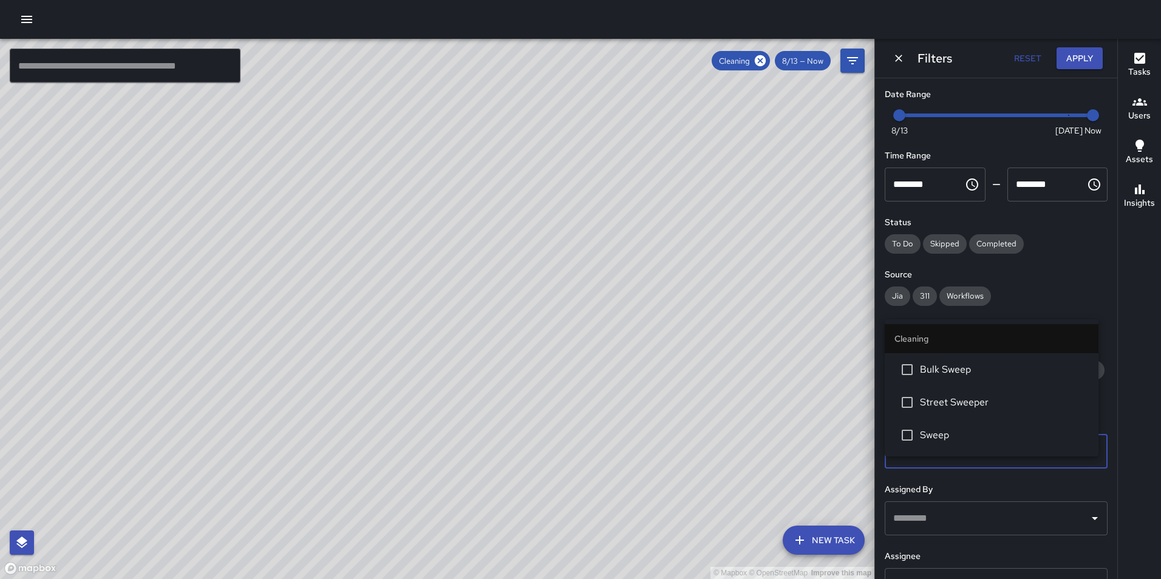
type input "*****"
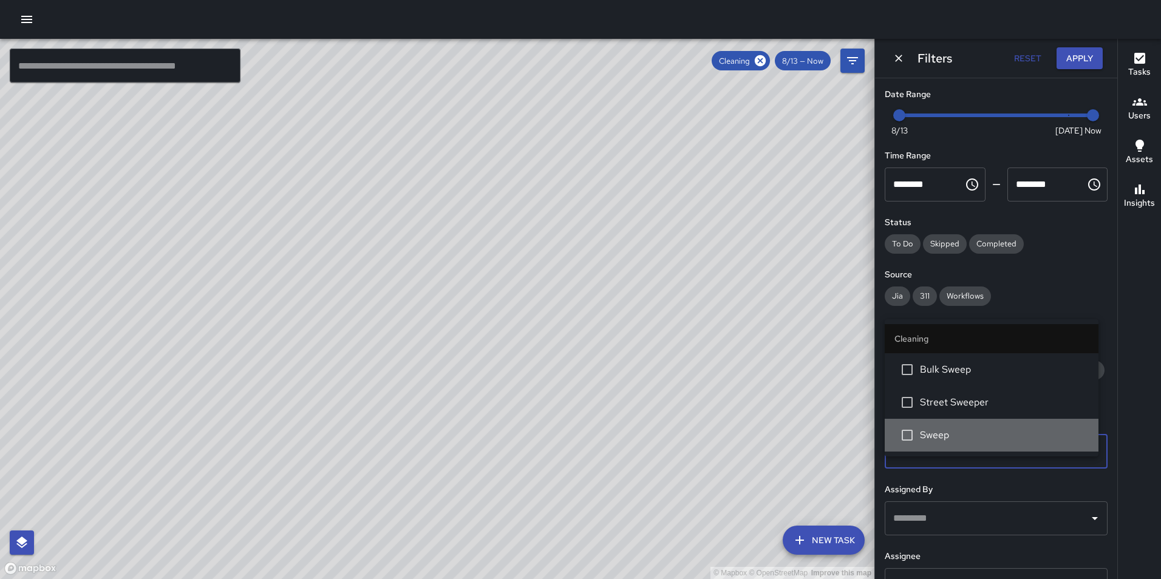
click at [949, 431] on span "Sweep" at bounding box center [1004, 435] width 169 height 15
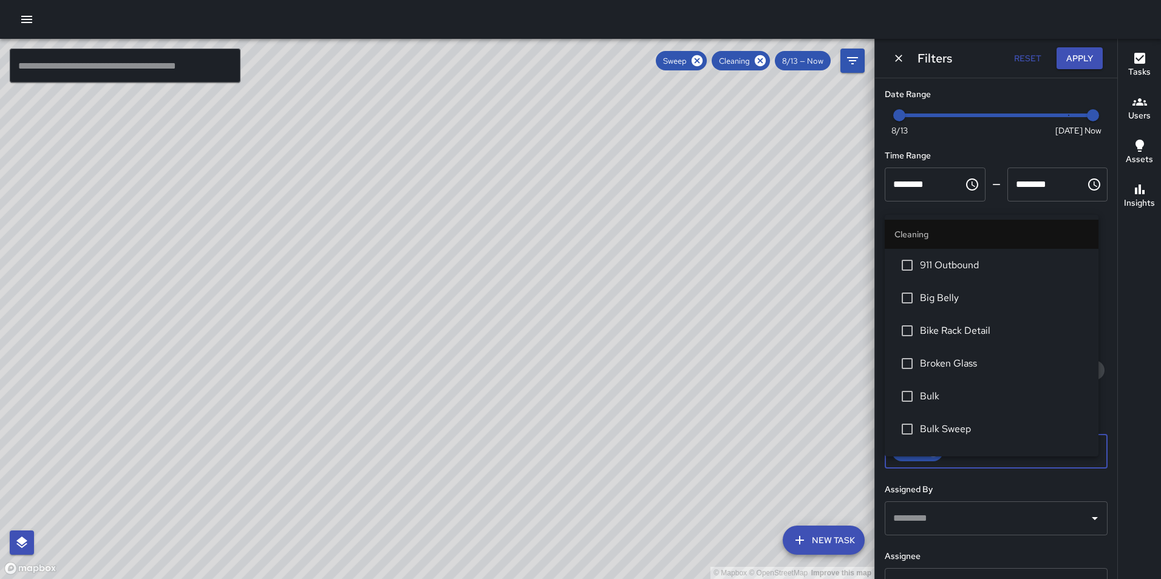
scroll to position [743, 0]
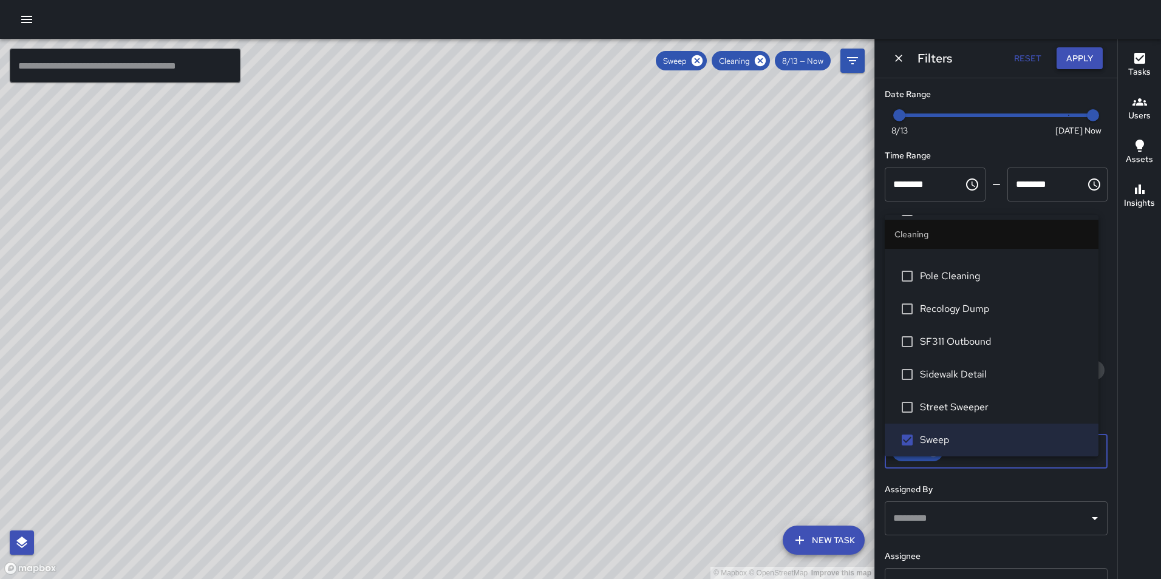
click at [1076, 58] on button "Apply" at bounding box center [1080, 58] width 46 height 22
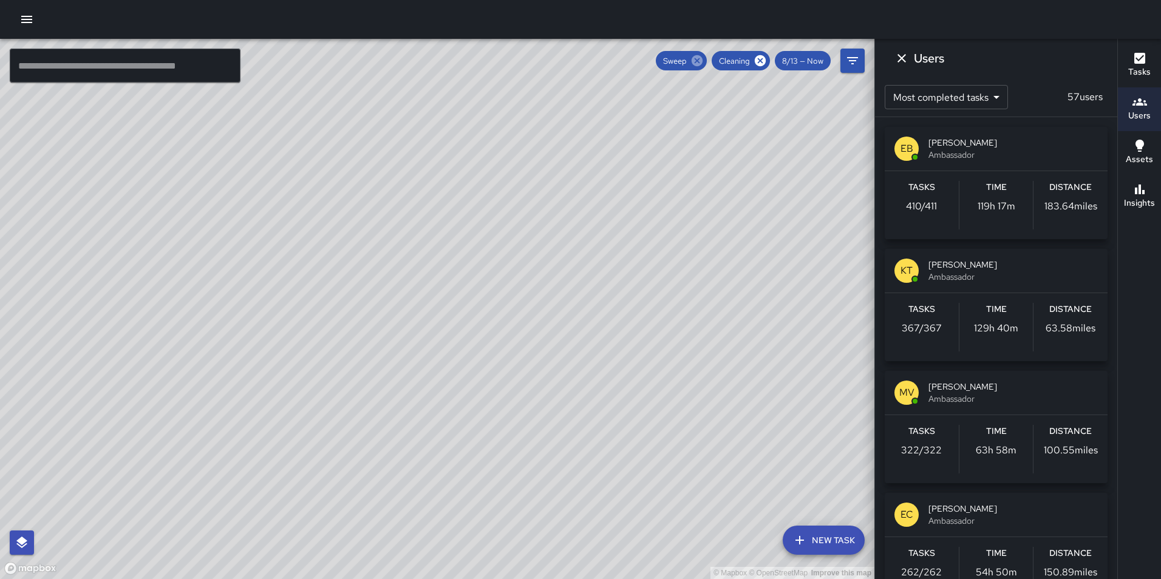
click at [696, 63] on icon at bounding box center [697, 60] width 13 height 13
click at [855, 68] on button "Filters" at bounding box center [853, 61] width 24 height 24
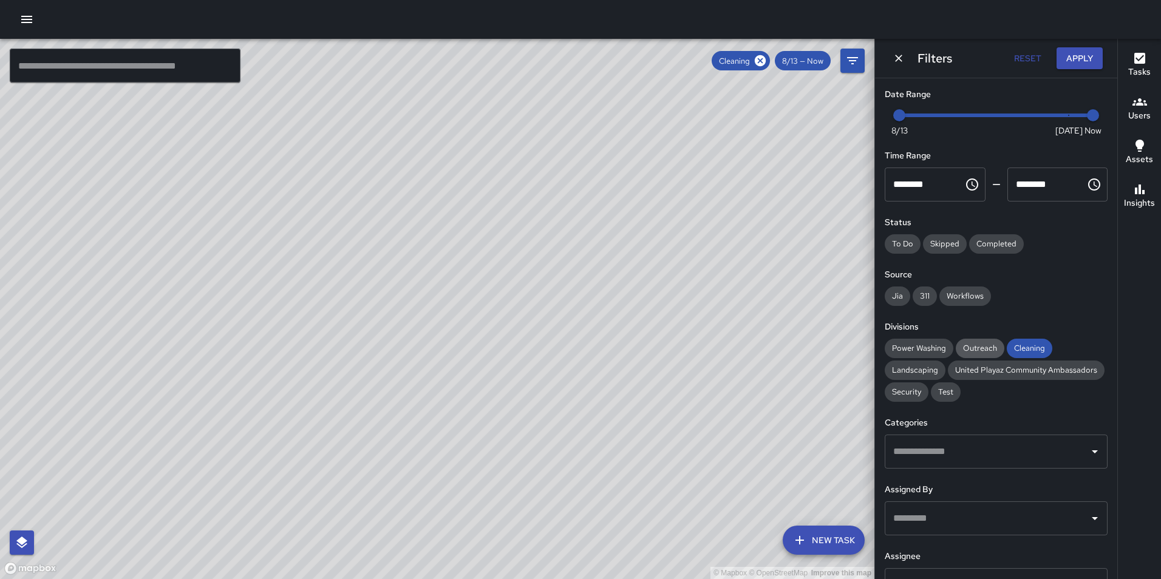
click at [981, 349] on span "Outreach" at bounding box center [980, 348] width 49 height 10
click at [1073, 53] on button "Apply" at bounding box center [1080, 58] width 46 height 22
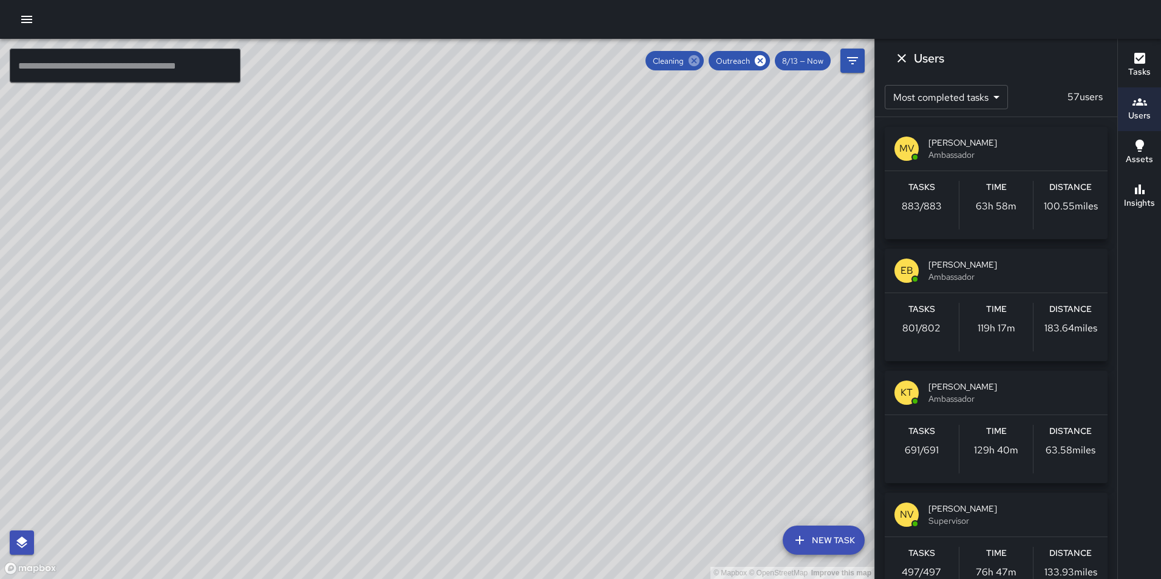
click at [700, 59] on icon at bounding box center [694, 60] width 11 height 11
click at [760, 59] on icon at bounding box center [760, 60] width 13 height 13
click at [848, 60] on icon "Filters" at bounding box center [852, 60] width 15 height 15
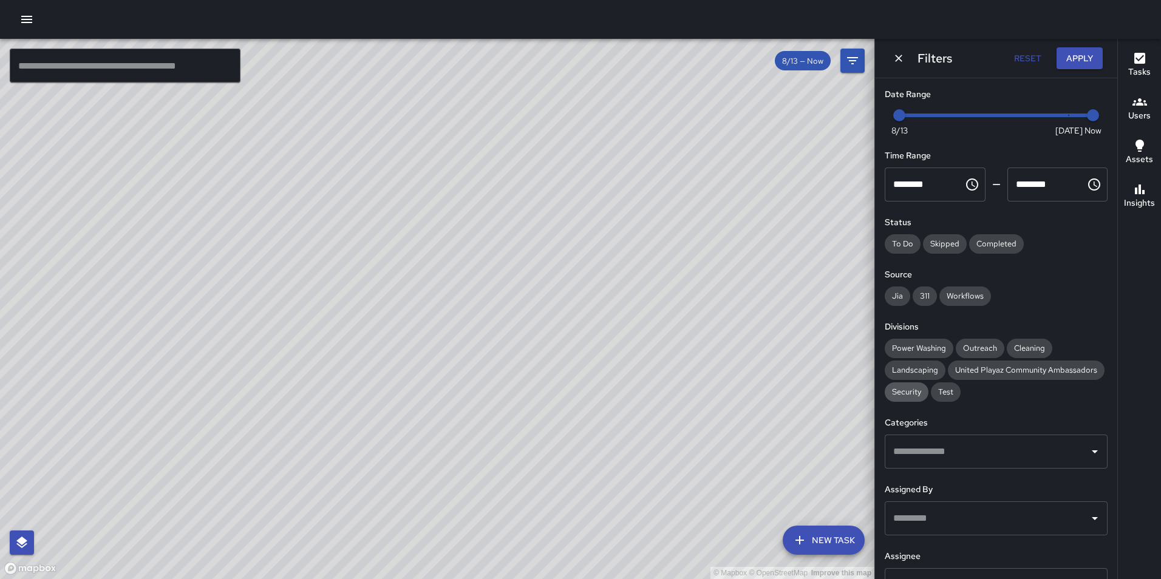
click at [929, 391] on span "Security" at bounding box center [907, 392] width 44 height 10
click at [1080, 52] on button "Apply" at bounding box center [1080, 58] width 46 height 22
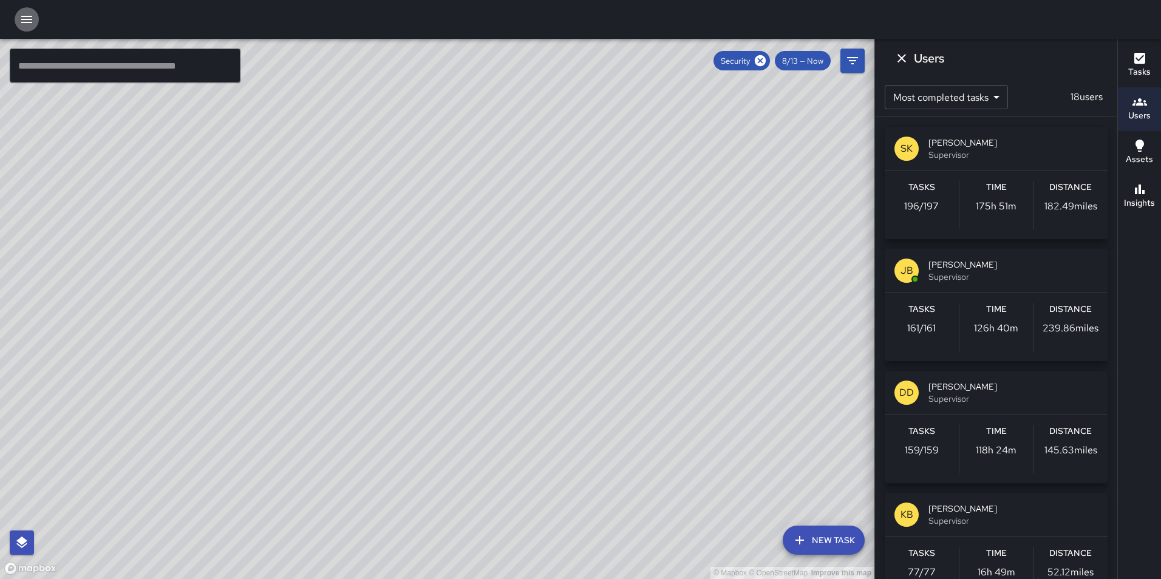
drag, startPoint x: 29, startPoint y: 16, endPoint x: 31, endPoint y: 36, distance: 19.5
click at [29, 16] on icon "button" at bounding box center [26, 19] width 11 height 7
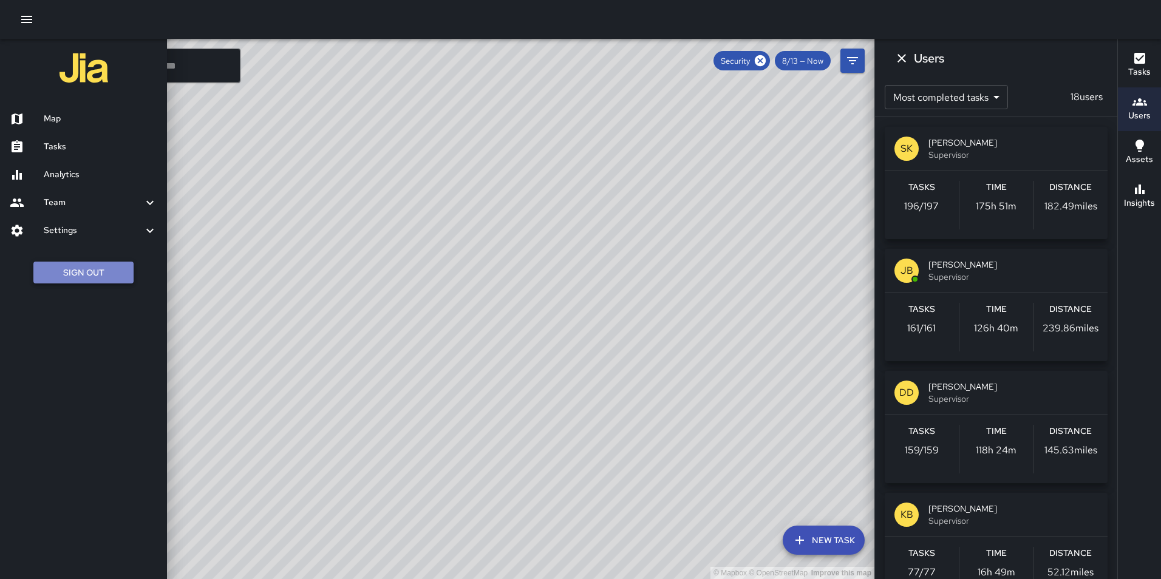
click at [90, 271] on button "Sign Out" at bounding box center [83, 273] width 100 height 22
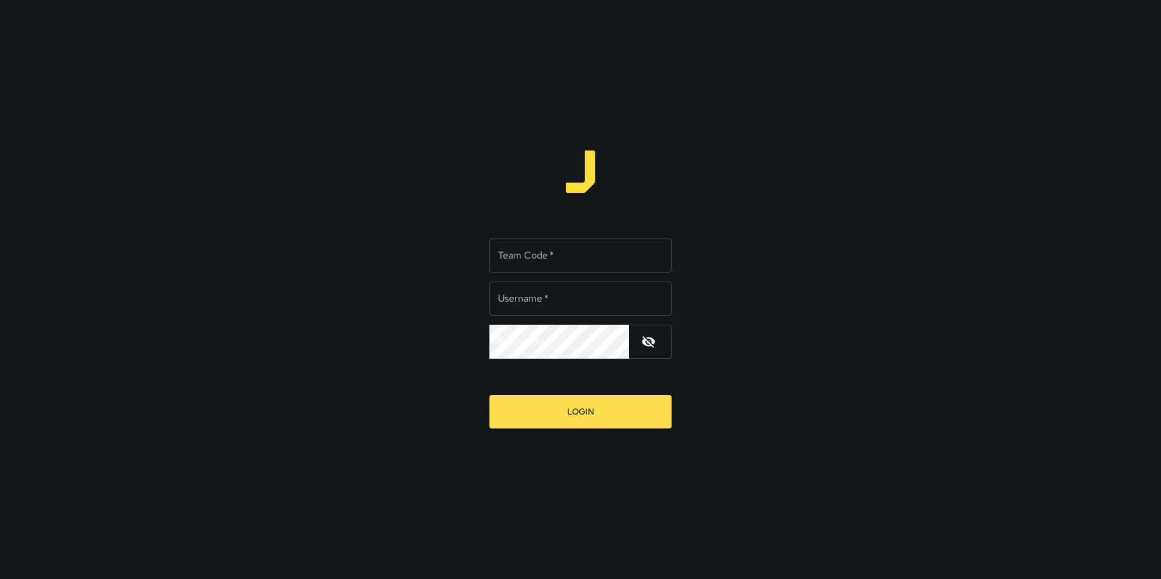
type input "**********"
click at [598, 261] on input "Team Code   *" at bounding box center [581, 256] width 182 height 34
type input "*****"
click at [490, 395] on button "Login" at bounding box center [581, 411] width 182 height 33
